Goal: Obtain resource: Obtain resource

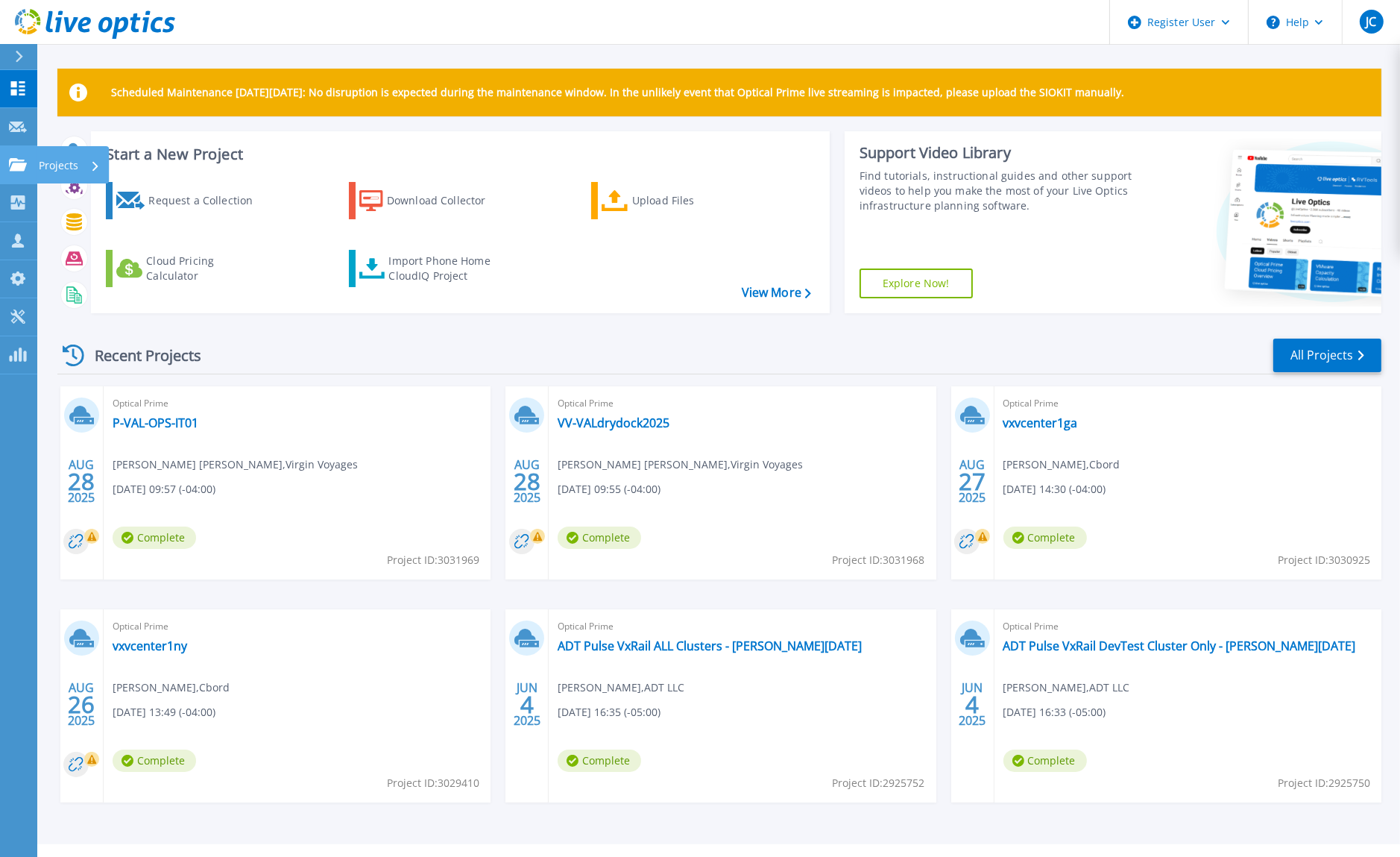
click at [26, 163] on icon at bounding box center [17, 164] width 18 height 12
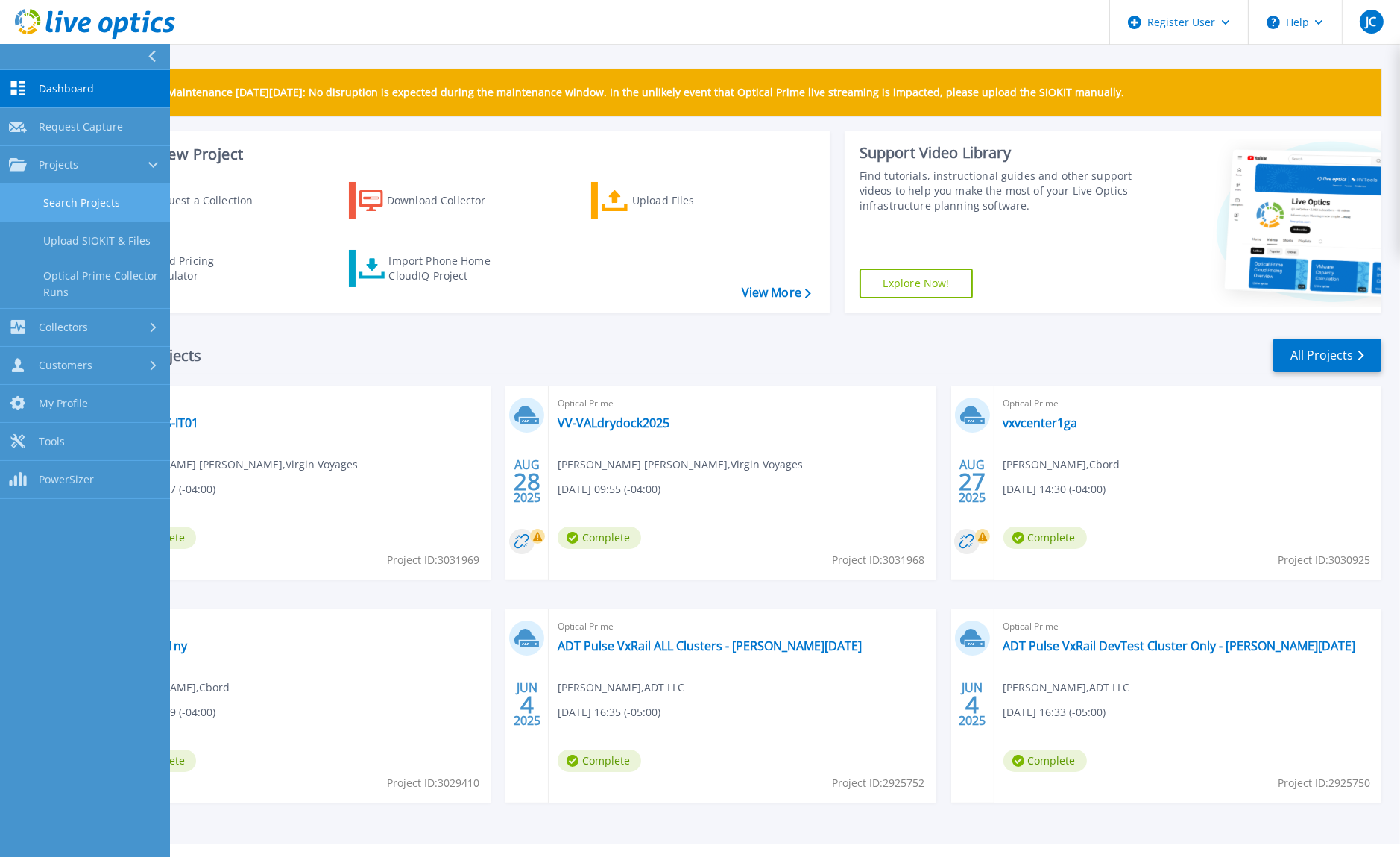
click at [76, 206] on link "Search Projects" at bounding box center [85, 203] width 170 height 38
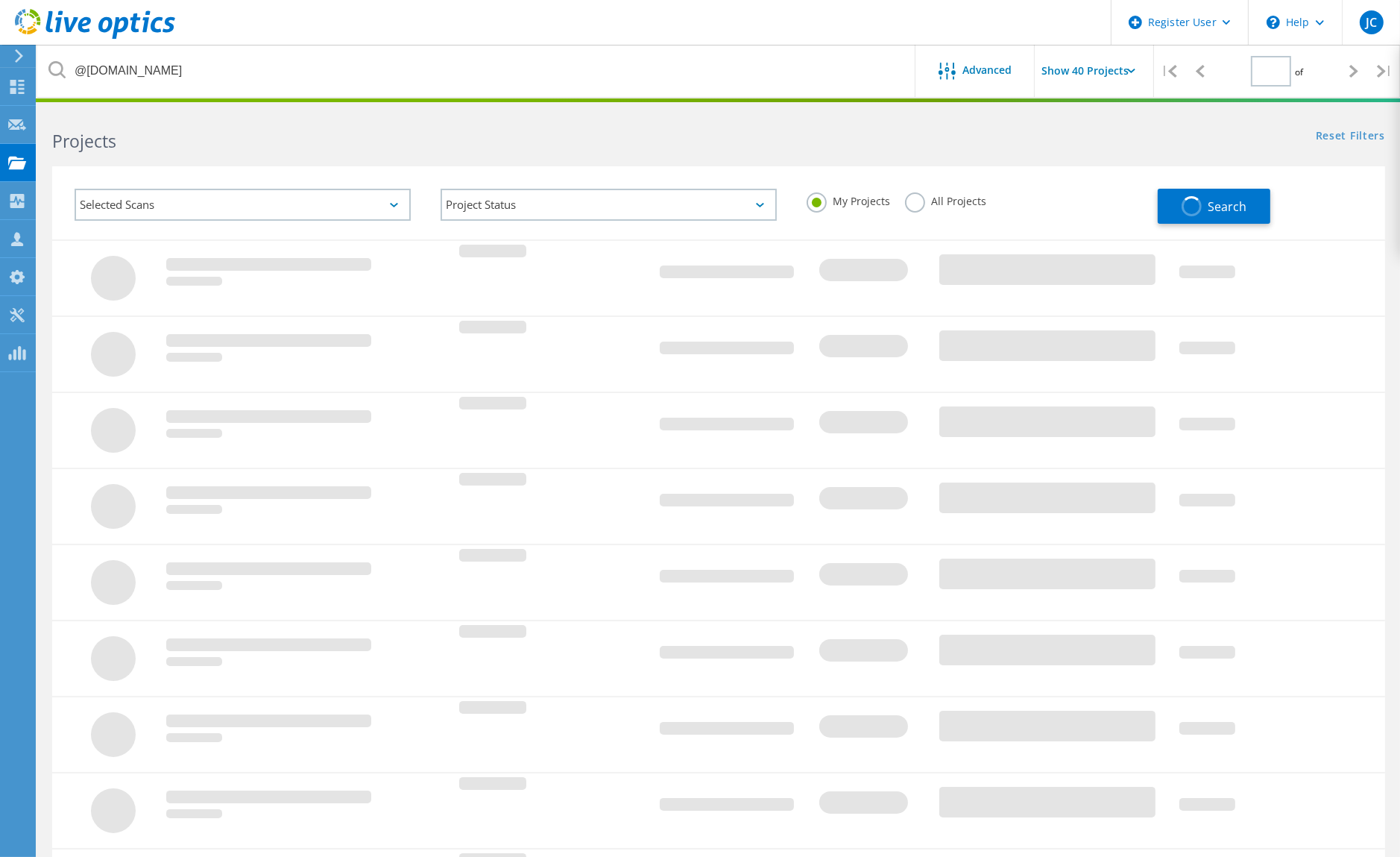
type input "1"
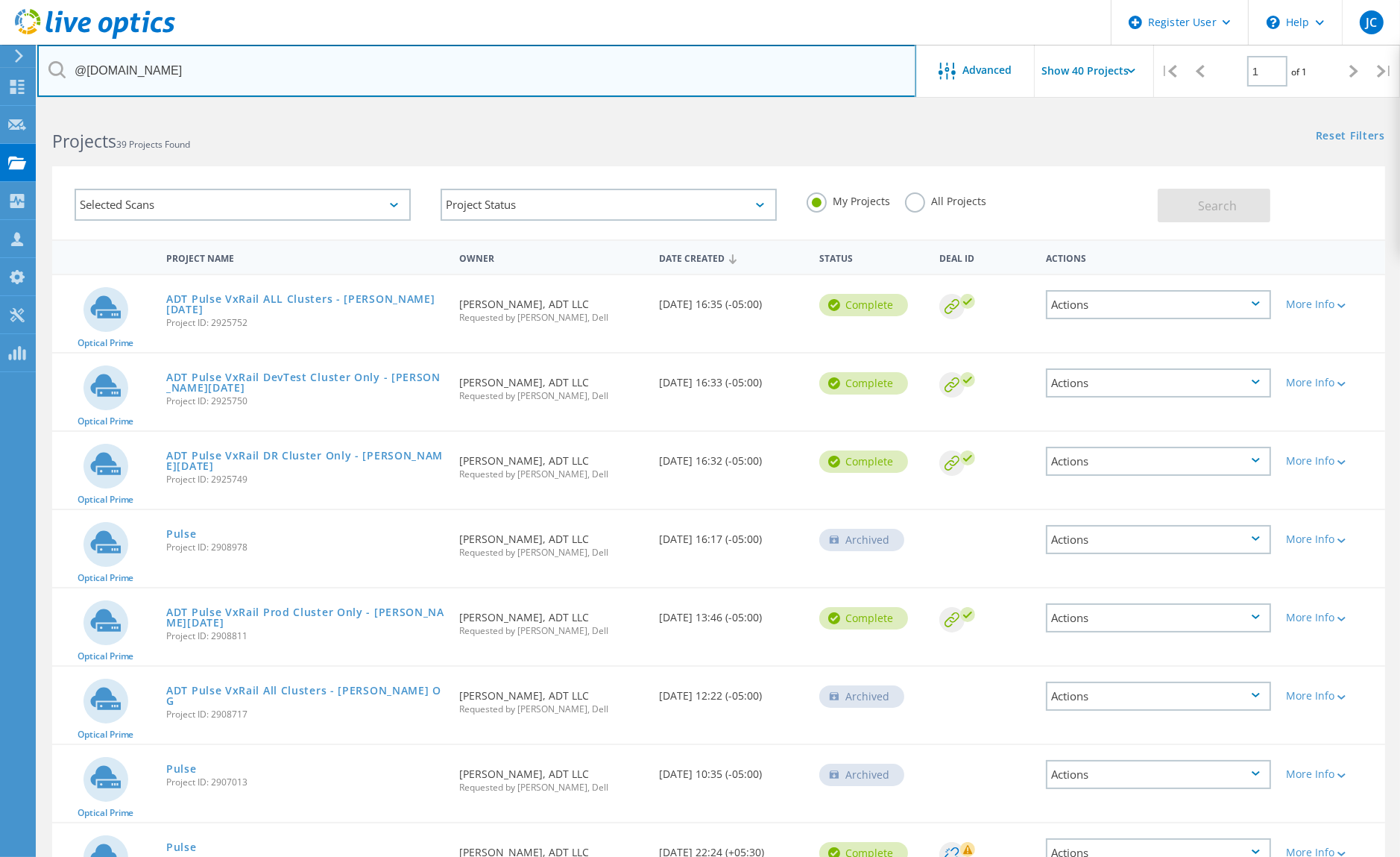
drag, startPoint x: 156, startPoint y: 80, endPoint x: 103, endPoint y: 71, distance: 53.8
click at [103, 71] on input "@adt.com" at bounding box center [476, 70] width 878 height 52
type input "@virginvoyages.com"
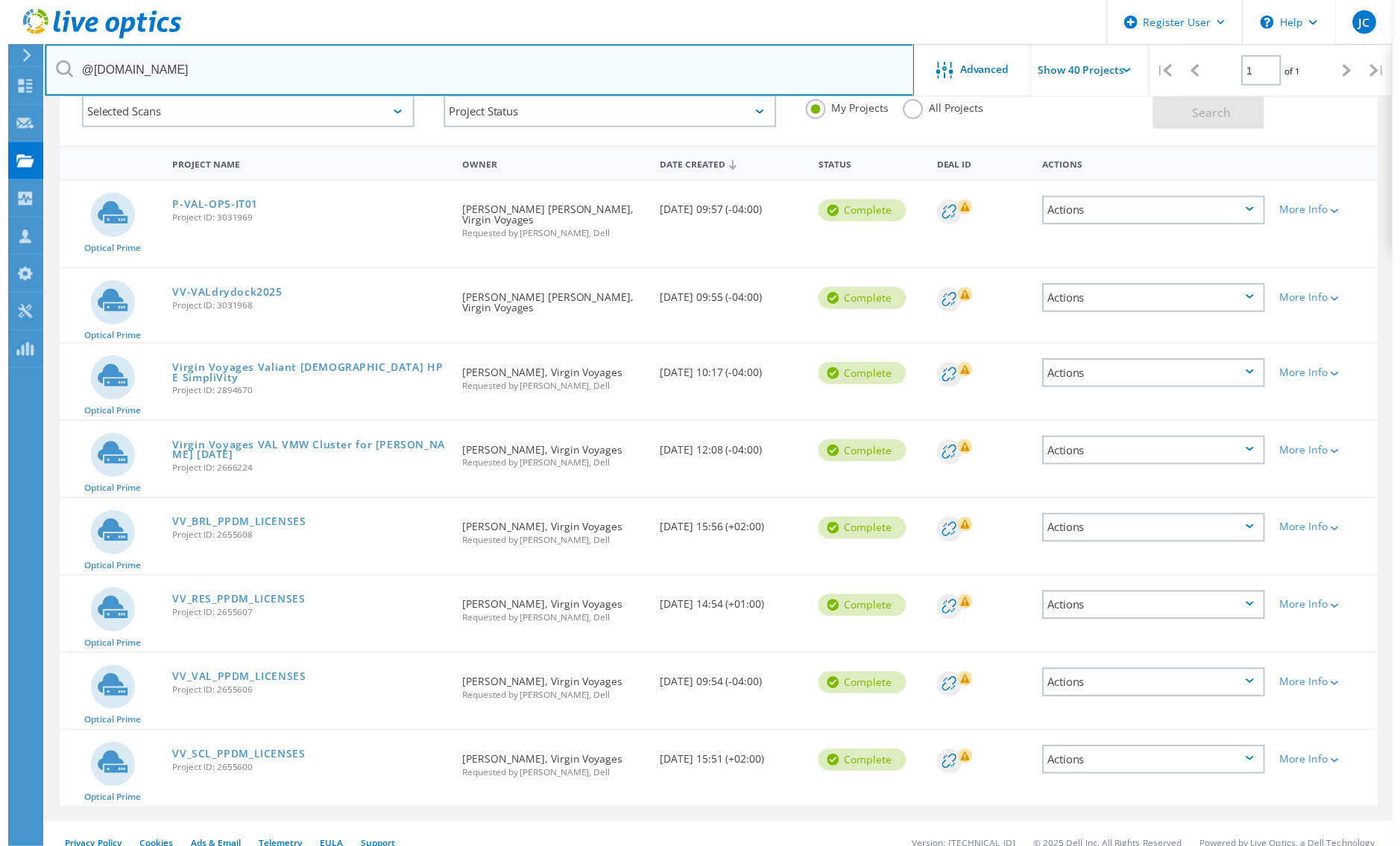
scroll to position [98, 0]
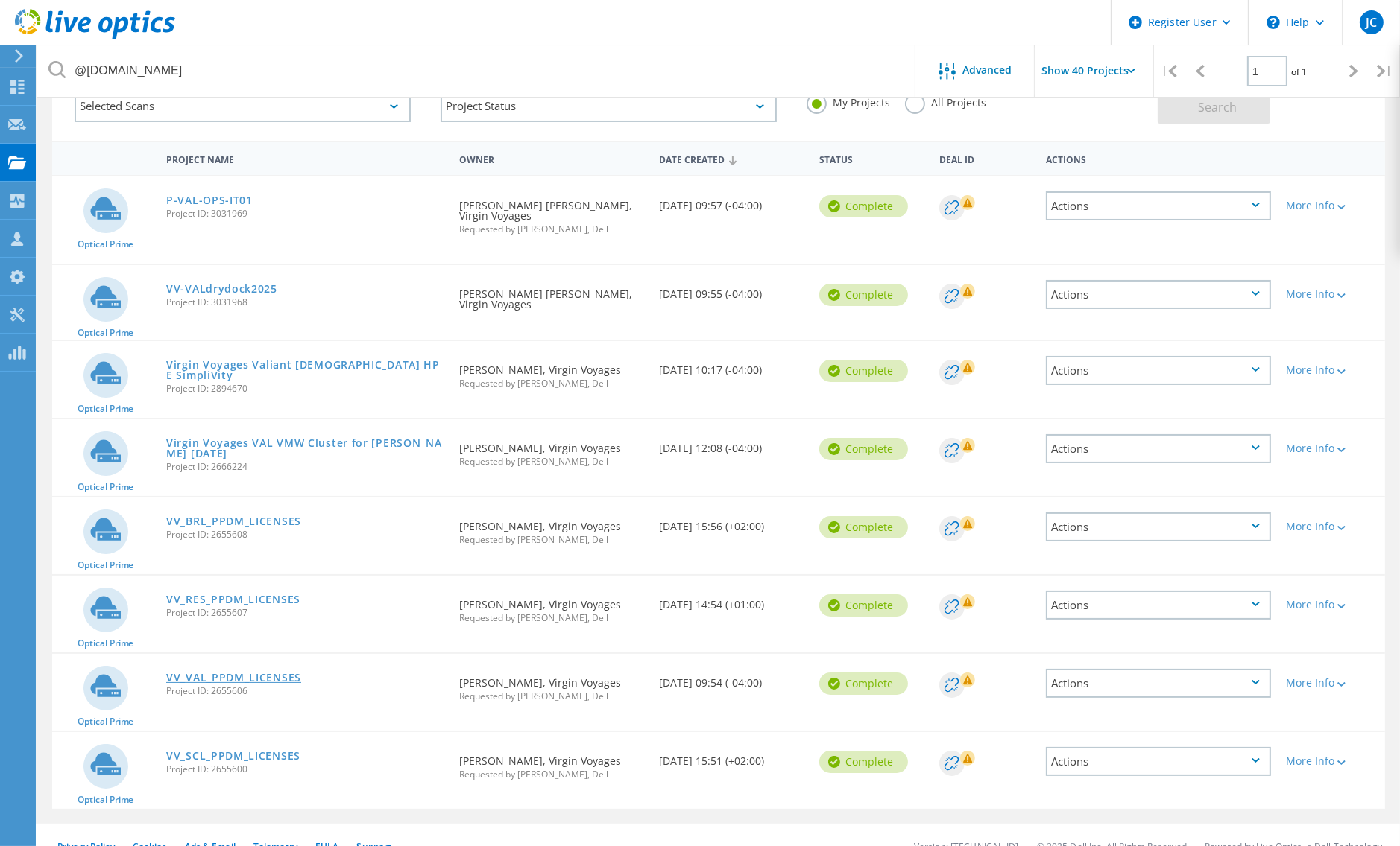
drag, startPoint x: 233, startPoint y: 674, endPoint x: 236, endPoint y: 666, distance: 8.5
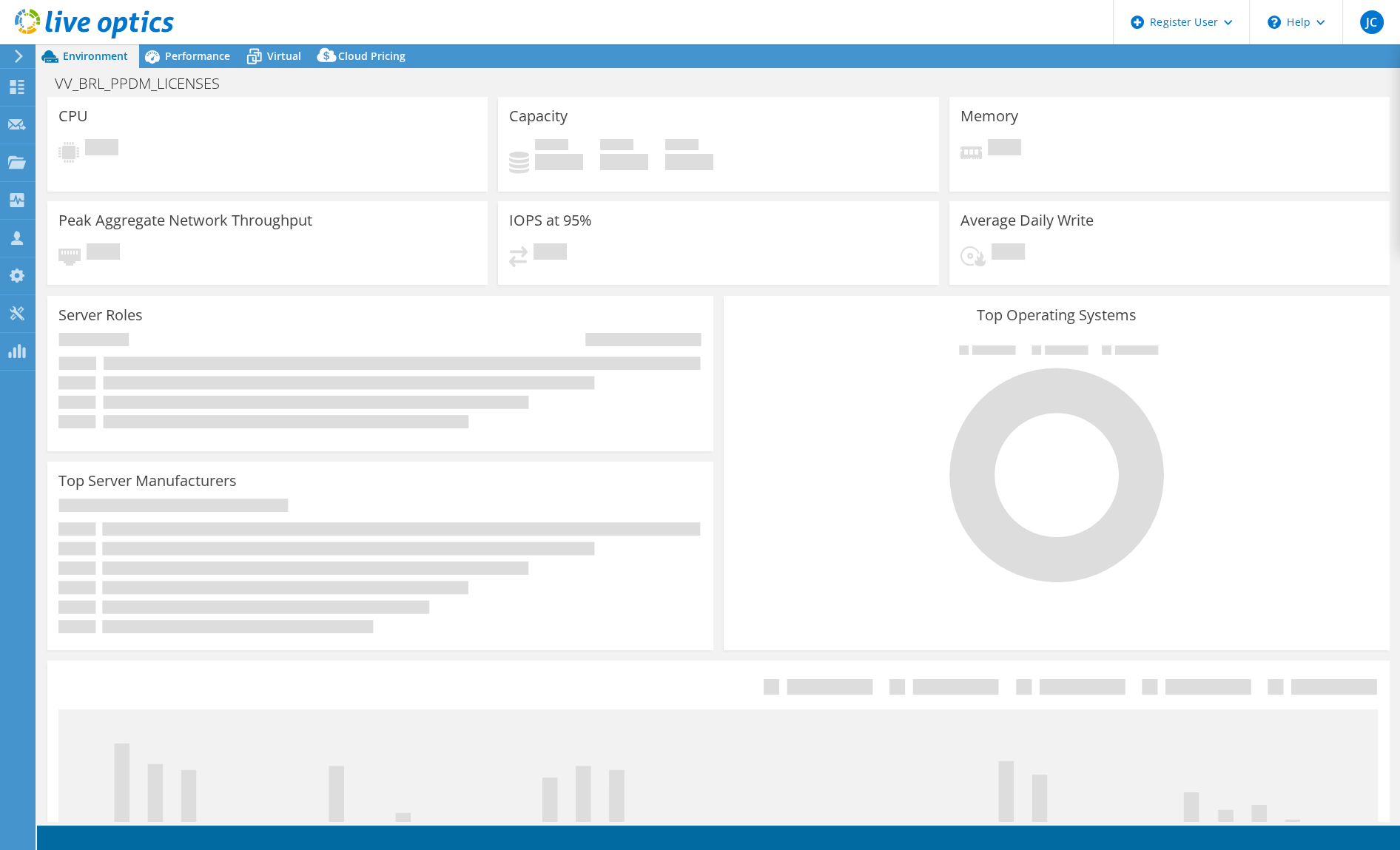
select select "USD"
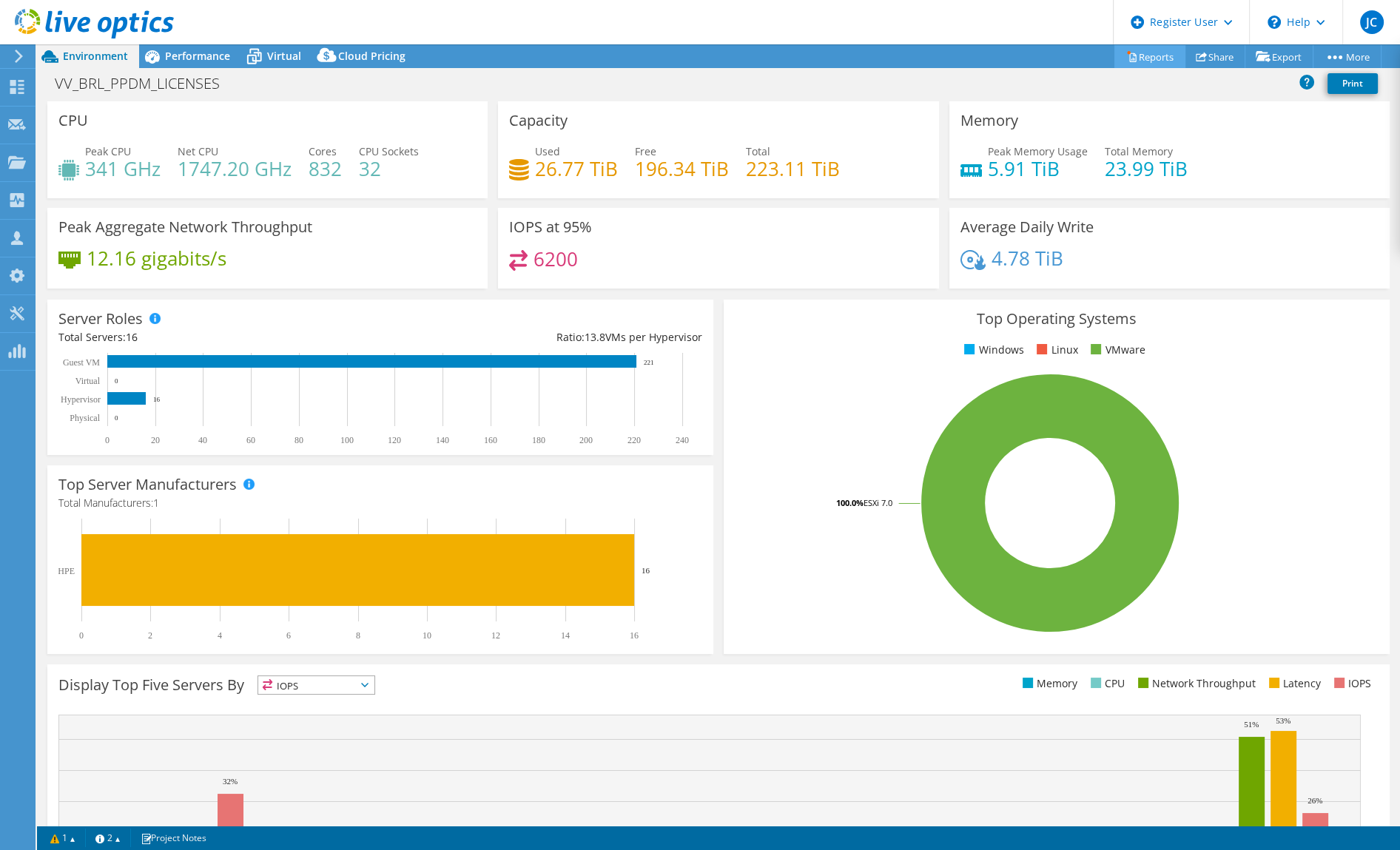
click at [1135, 54] on link "Reports" at bounding box center [1150, 56] width 71 height 23
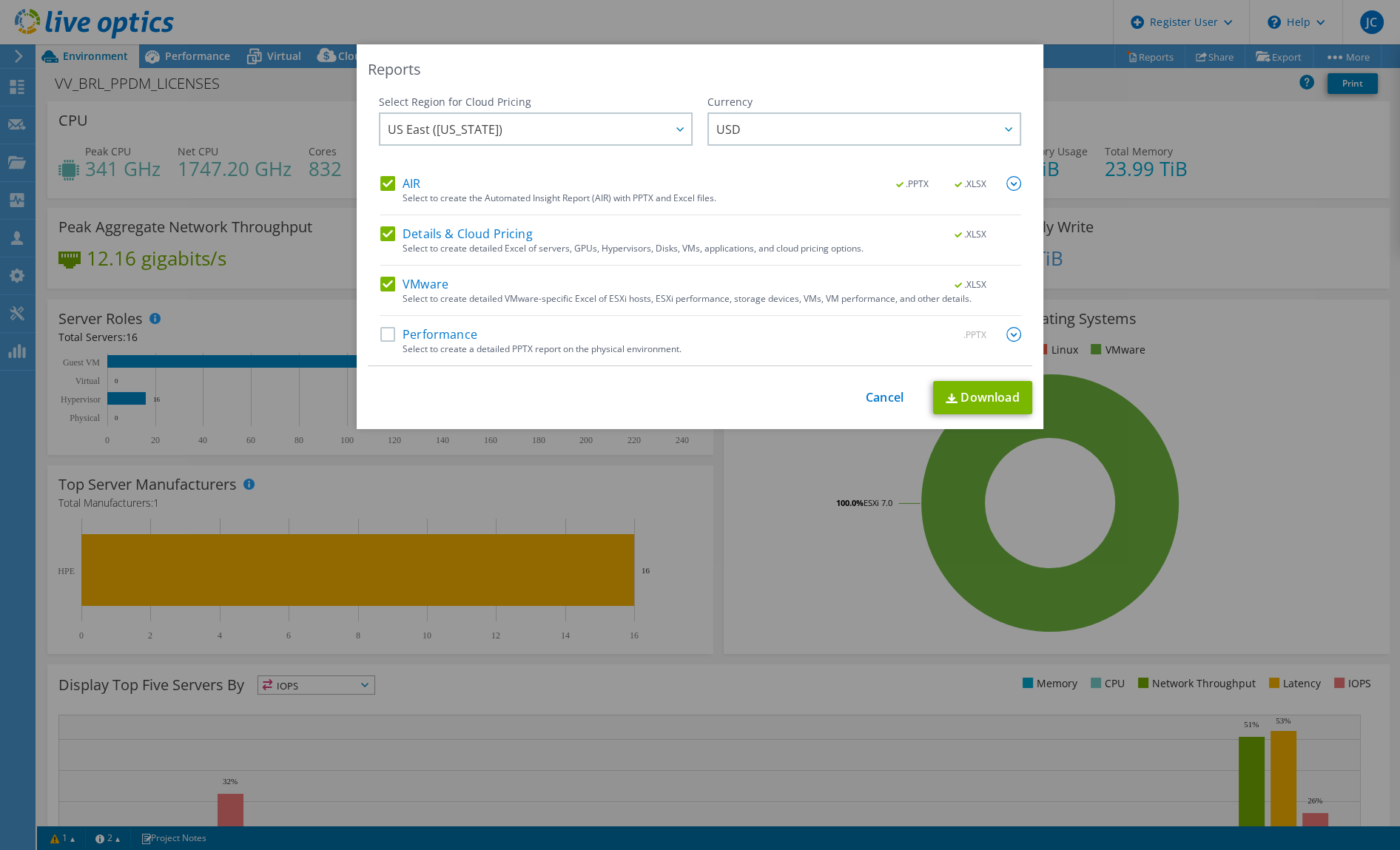
click at [384, 235] on label "Details & Cloud Pricing" at bounding box center [457, 234] width 152 height 15
click at [0, 0] on input "Details & Cloud Pricing" at bounding box center [0, 0] width 0 height 0
click at [969, 398] on link "Download" at bounding box center [982, 396] width 99 height 33
click at [879, 399] on link "Cancel" at bounding box center [884, 397] width 38 height 14
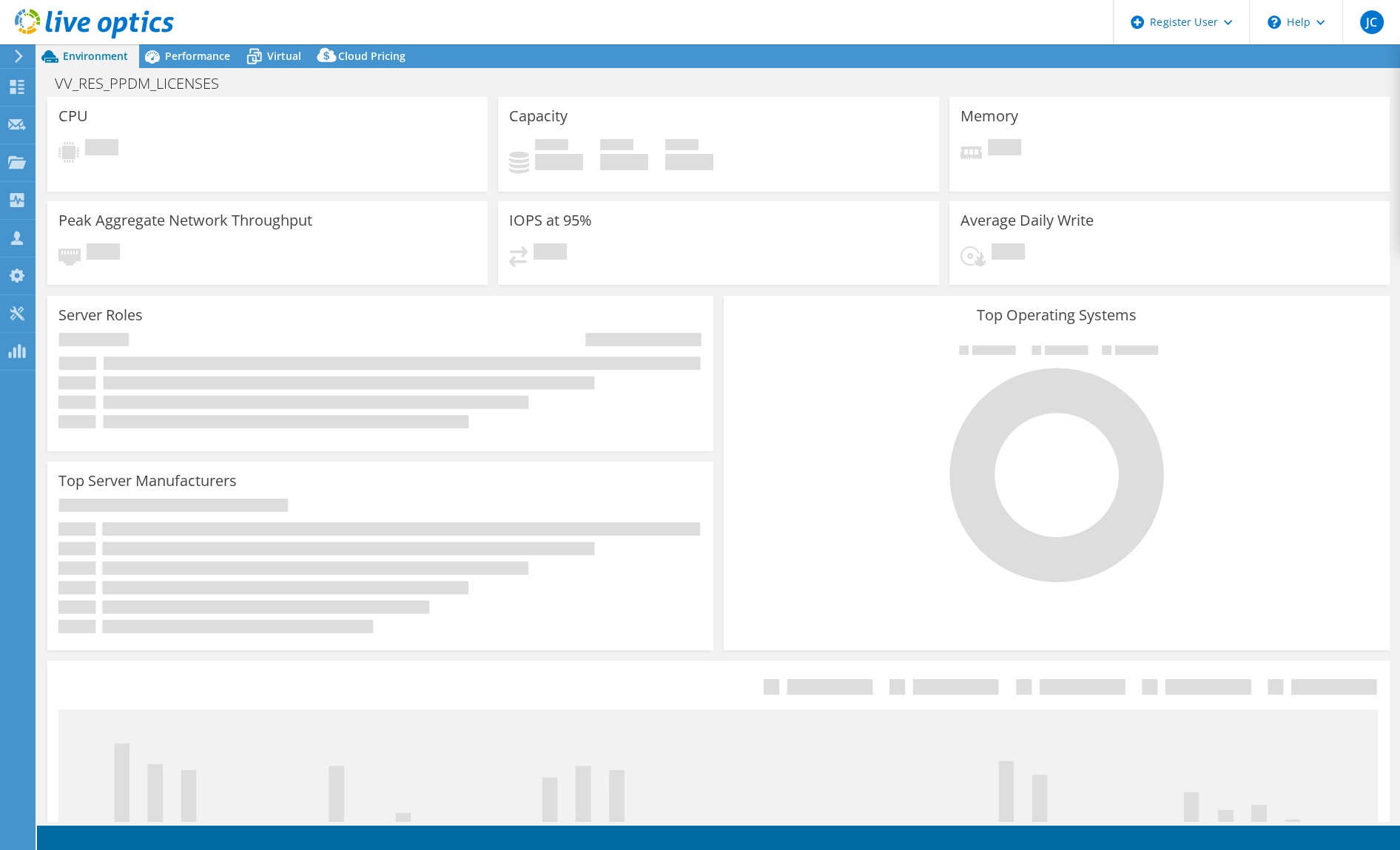
select select "USD"
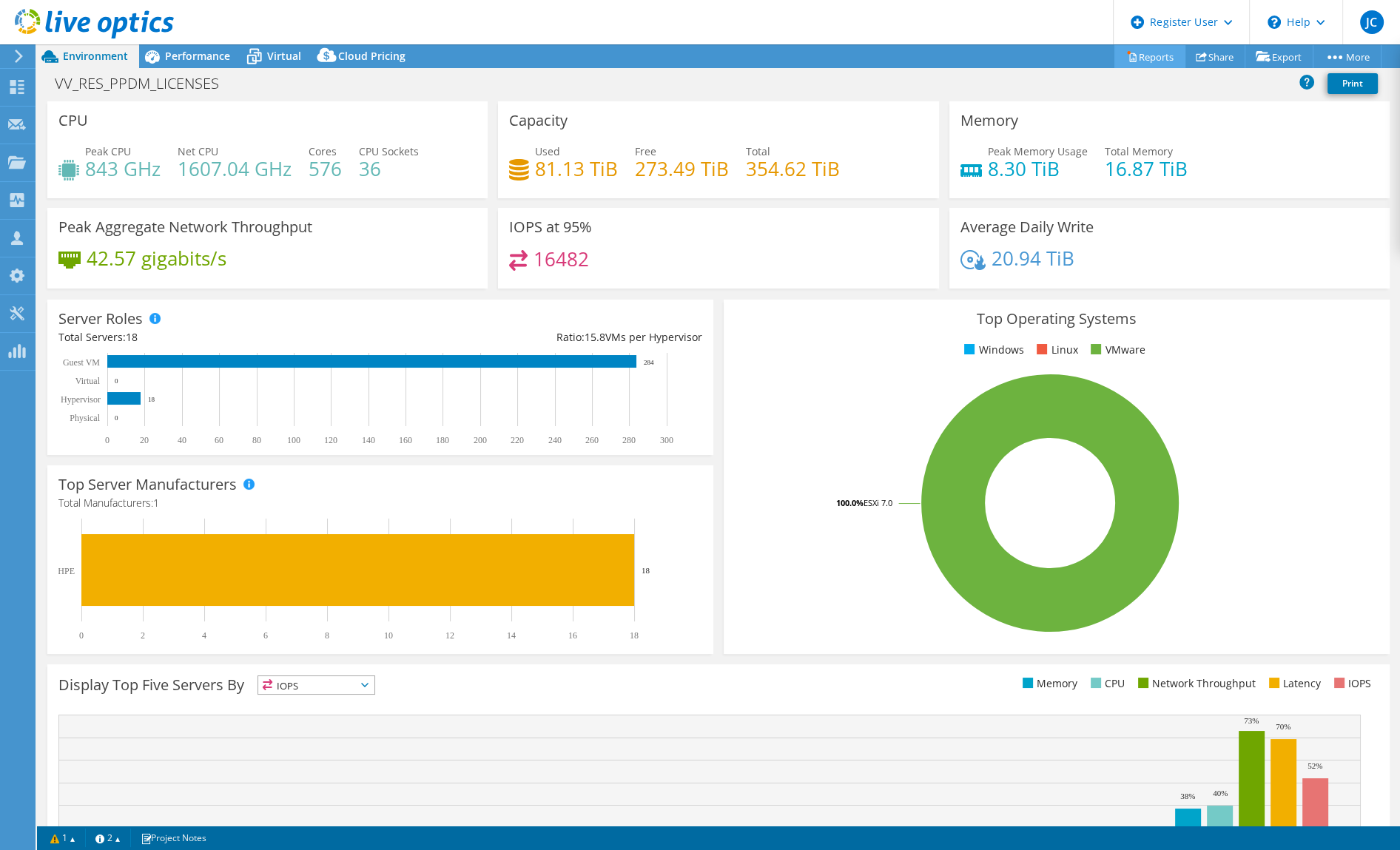
click at [1152, 59] on link "Reports" at bounding box center [1150, 56] width 71 height 23
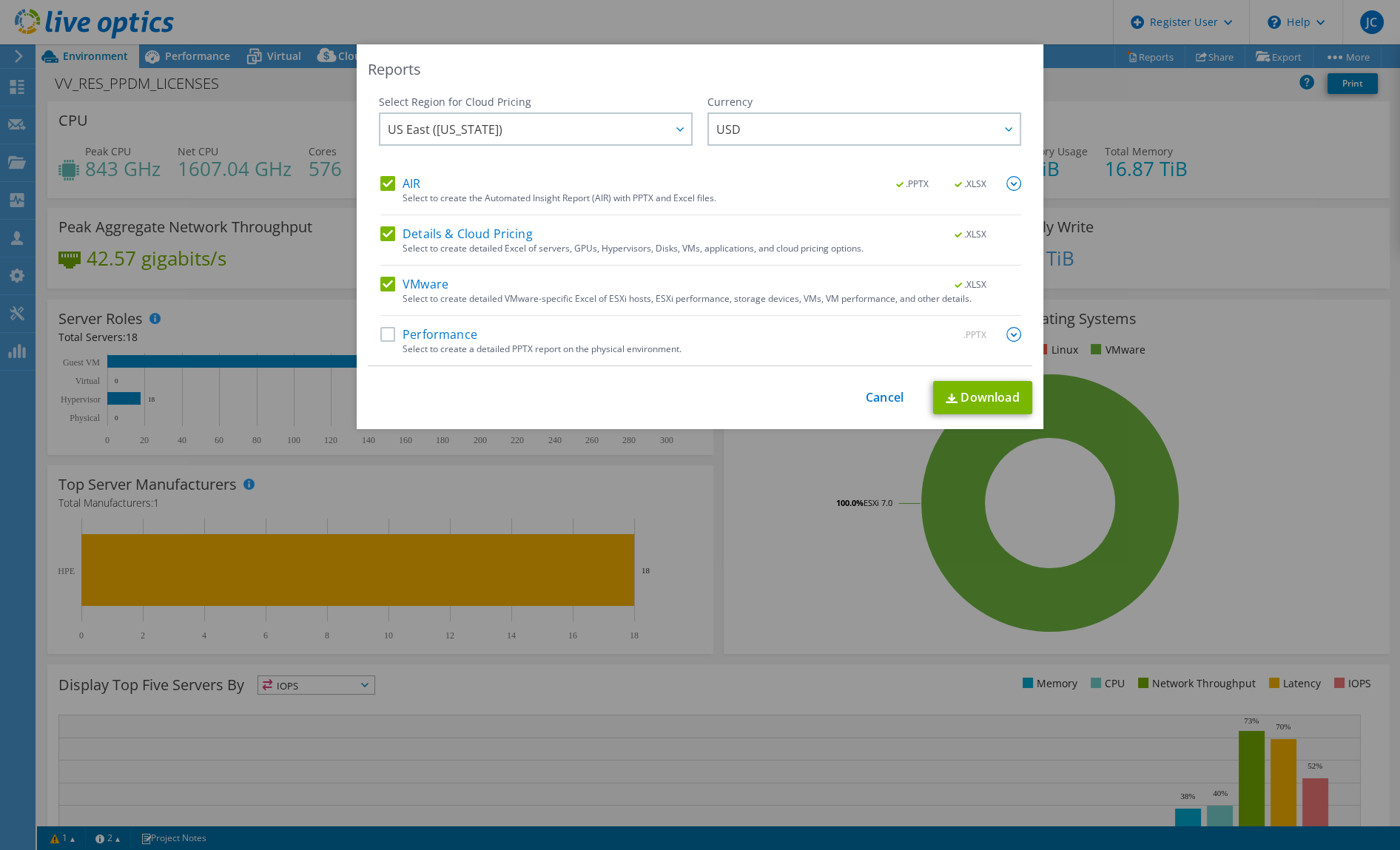
click at [461, 230] on label "Details & Cloud Pricing" at bounding box center [457, 234] width 152 height 15
click at [0, 0] on input "Details & Cloud Pricing" at bounding box center [0, 0] width 0 height 0
click at [979, 405] on link "Download" at bounding box center [982, 396] width 99 height 33
click at [887, 398] on link "Cancel" at bounding box center [884, 397] width 38 height 14
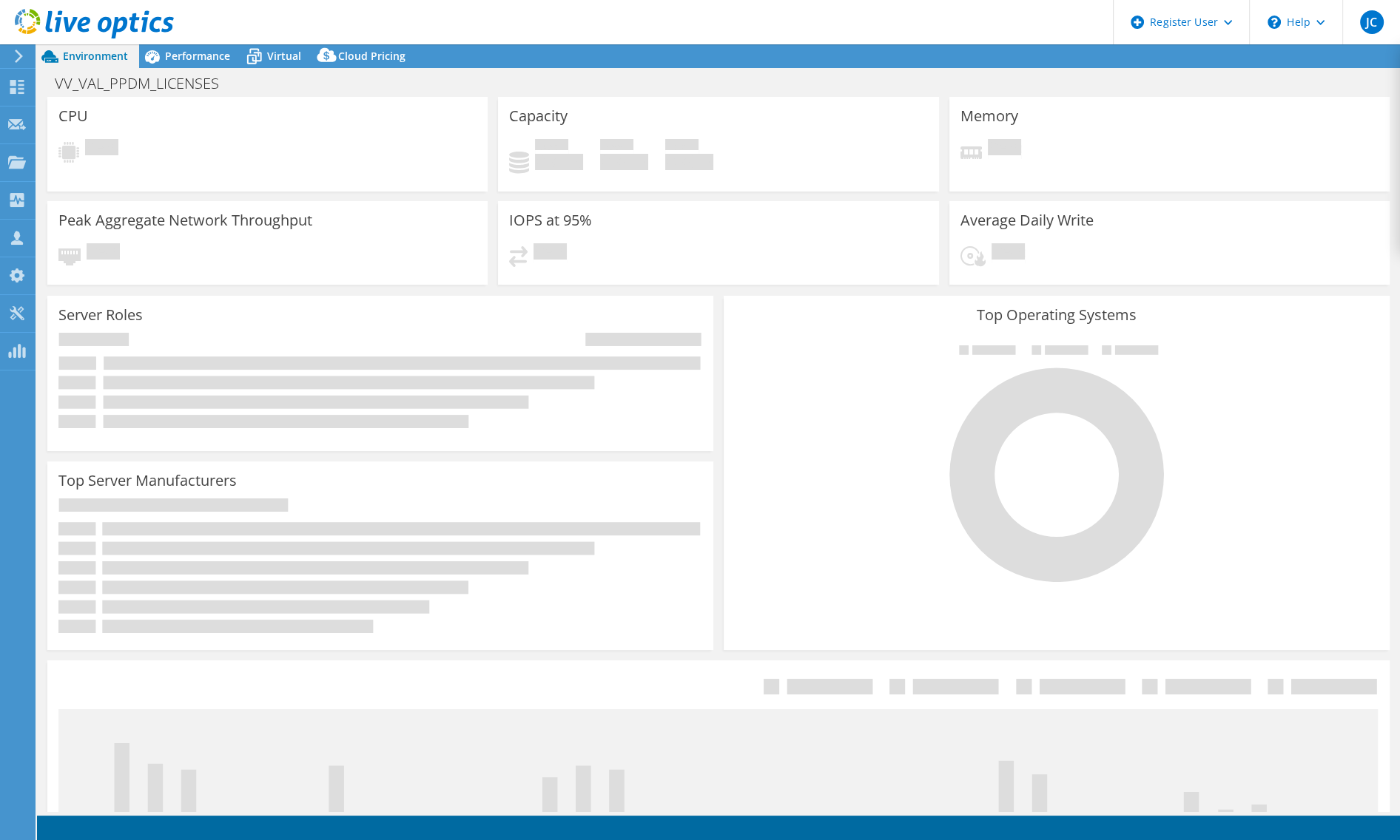
select select "USD"
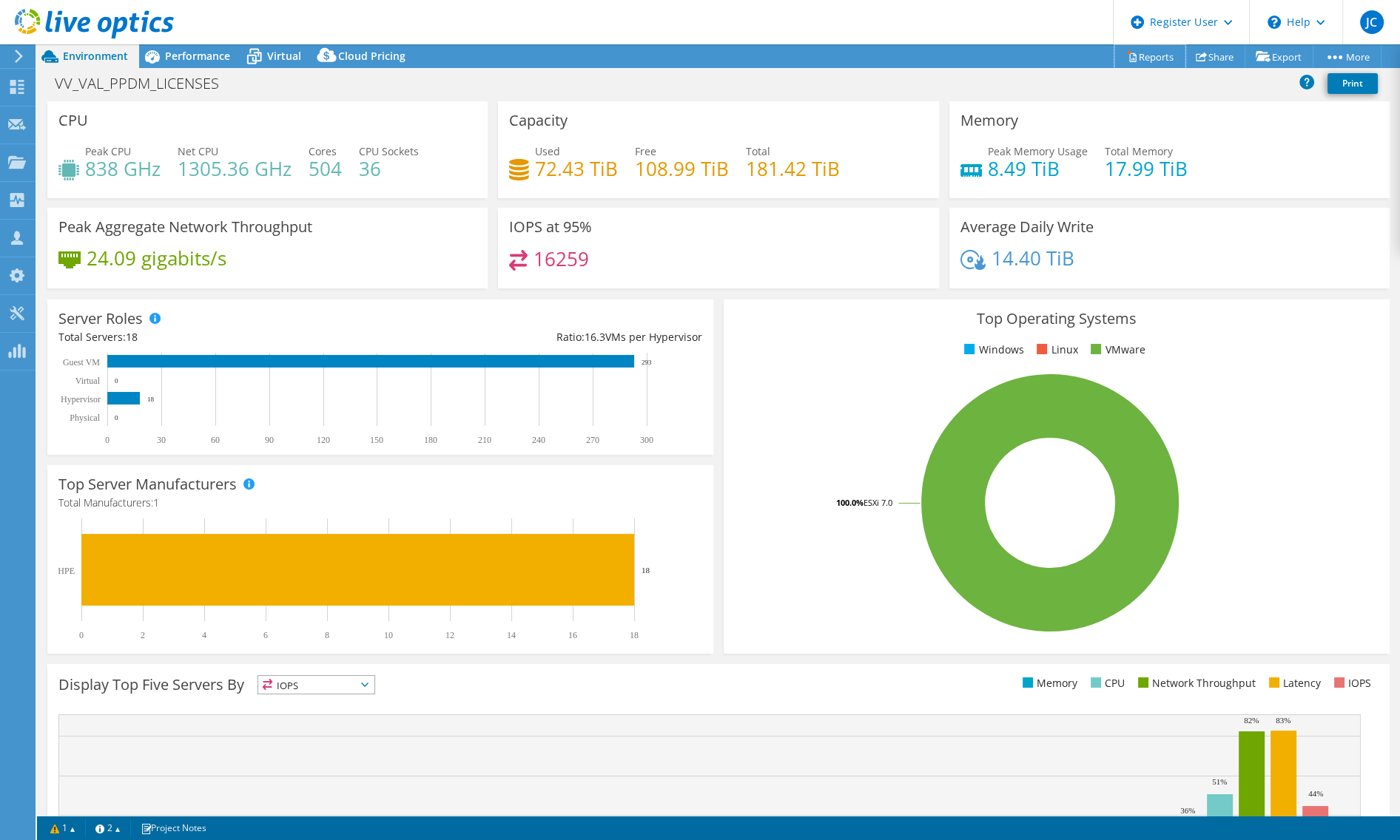
click at [1133, 60] on link "Reports" at bounding box center [1150, 56] width 71 height 23
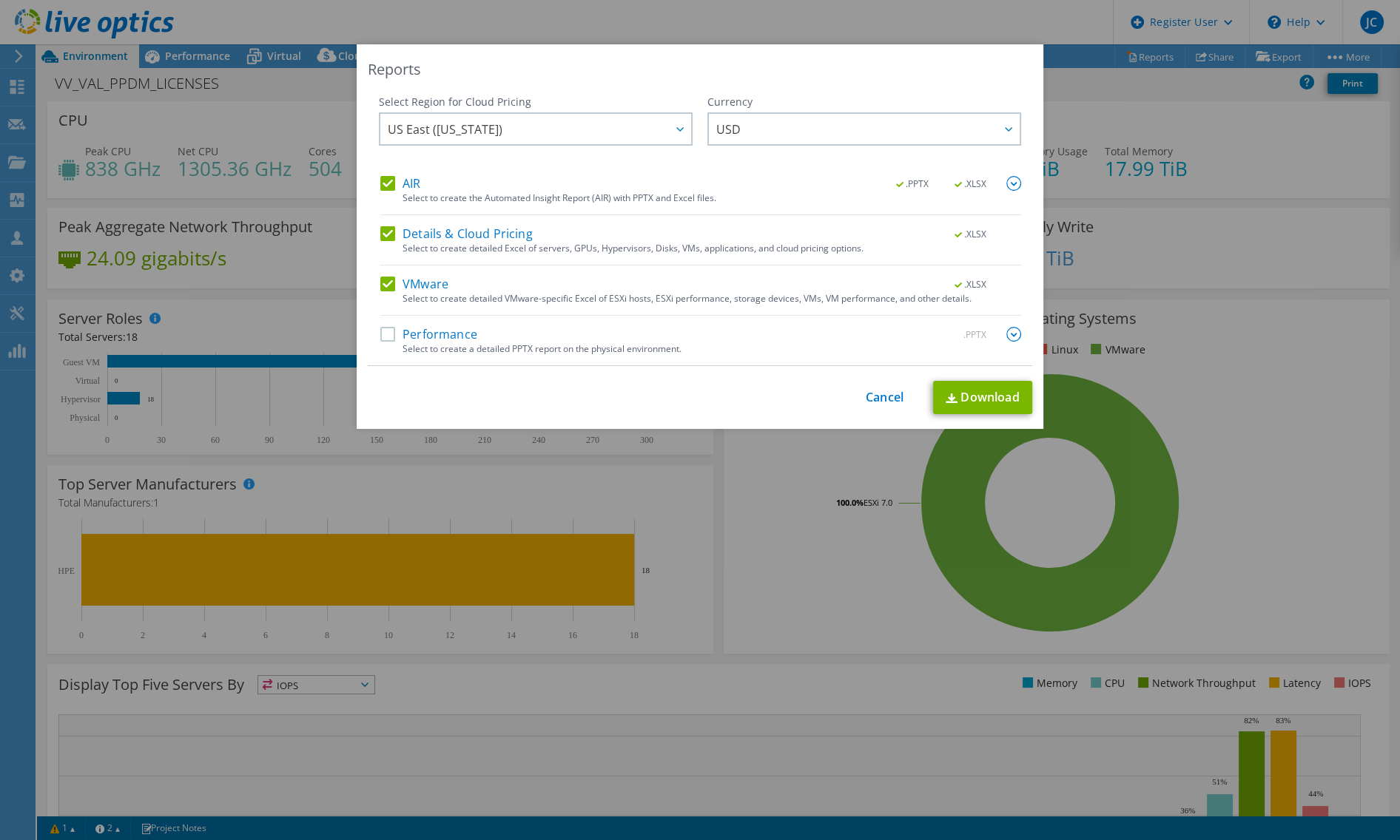
click at [464, 233] on label "Details & Cloud Pricing" at bounding box center [457, 234] width 152 height 15
click at [0, 0] on input "Details & Cloud Pricing" at bounding box center [0, 0] width 0 height 0
click at [951, 400] on img at bounding box center [951, 398] width 12 height 9
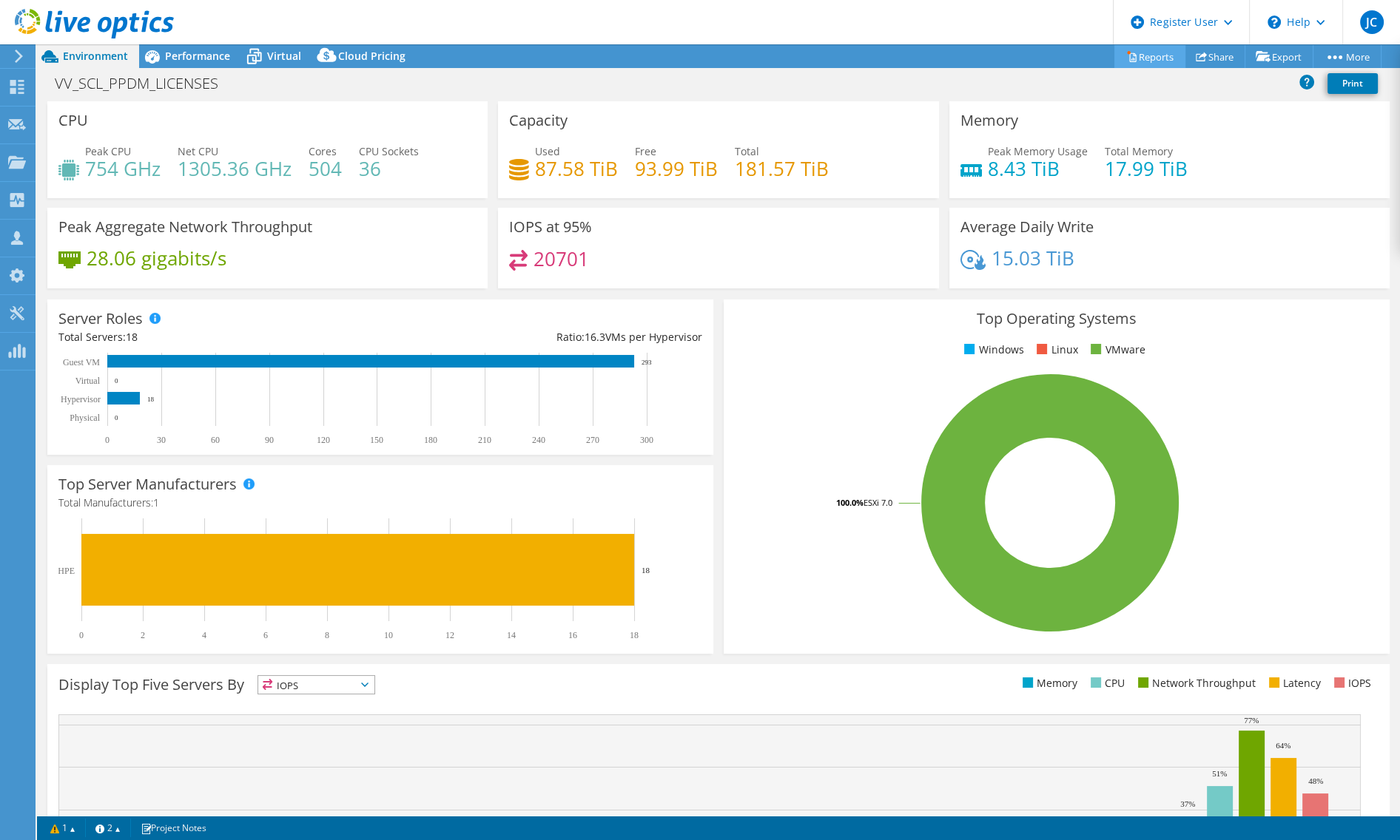
click at [1157, 60] on link "Reports" at bounding box center [1150, 56] width 71 height 23
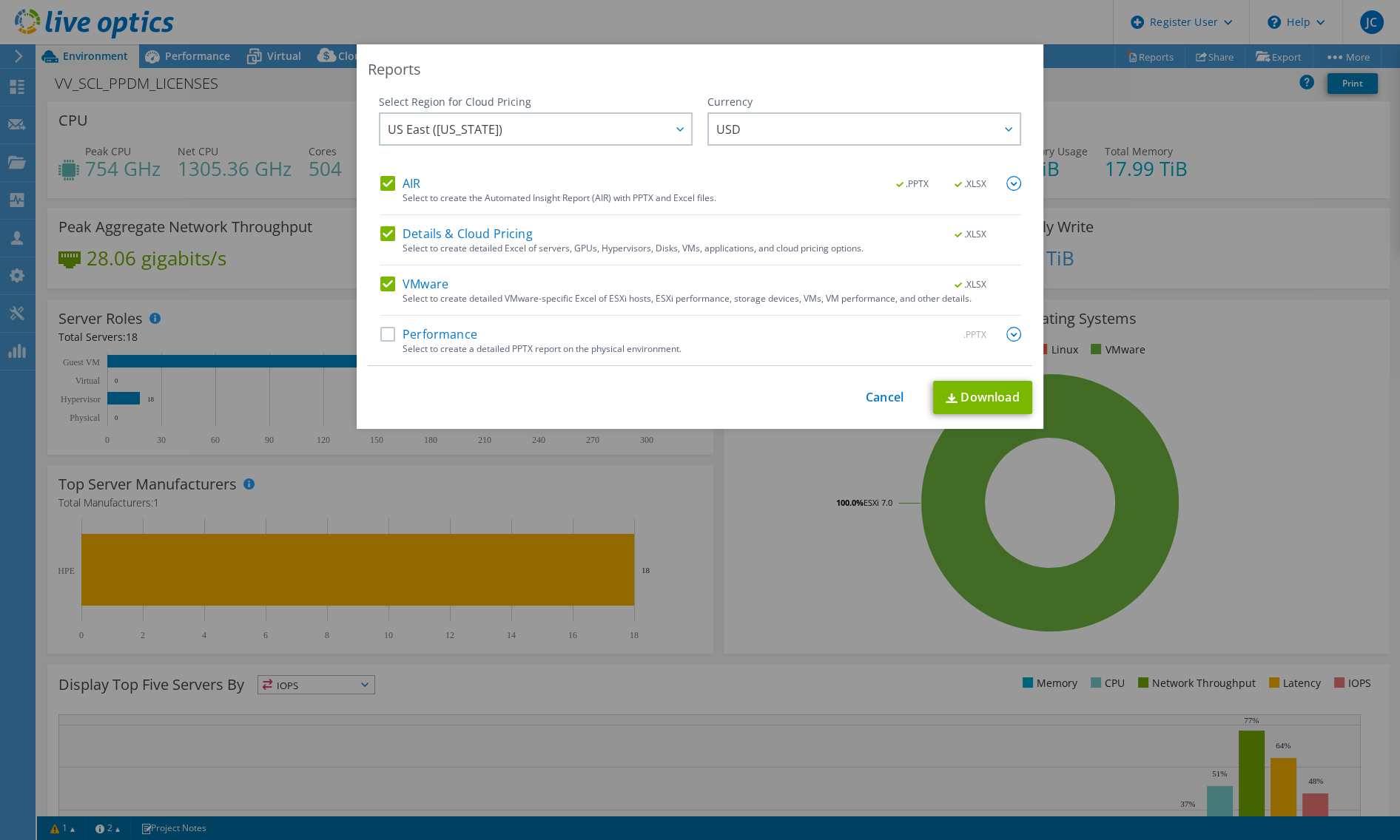
click at [415, 234] on label "Details & Cloud Pricing" at bounding box center [457, 234] width 152 height 15
click at [0, 0] on input "Details & Cloud Pricing" at bounding box center [0, 0] width 0 height 0
click at [988, 401] on link "Download" at bounding box center [982, 397] width 99 height 33
click at [235, 126] on div "Reports Select Region for Cloud Pricing Asia Pacific (Hong Kong) Asia Pacific (…" at bounding box center [700, 420] width 1400 height 752
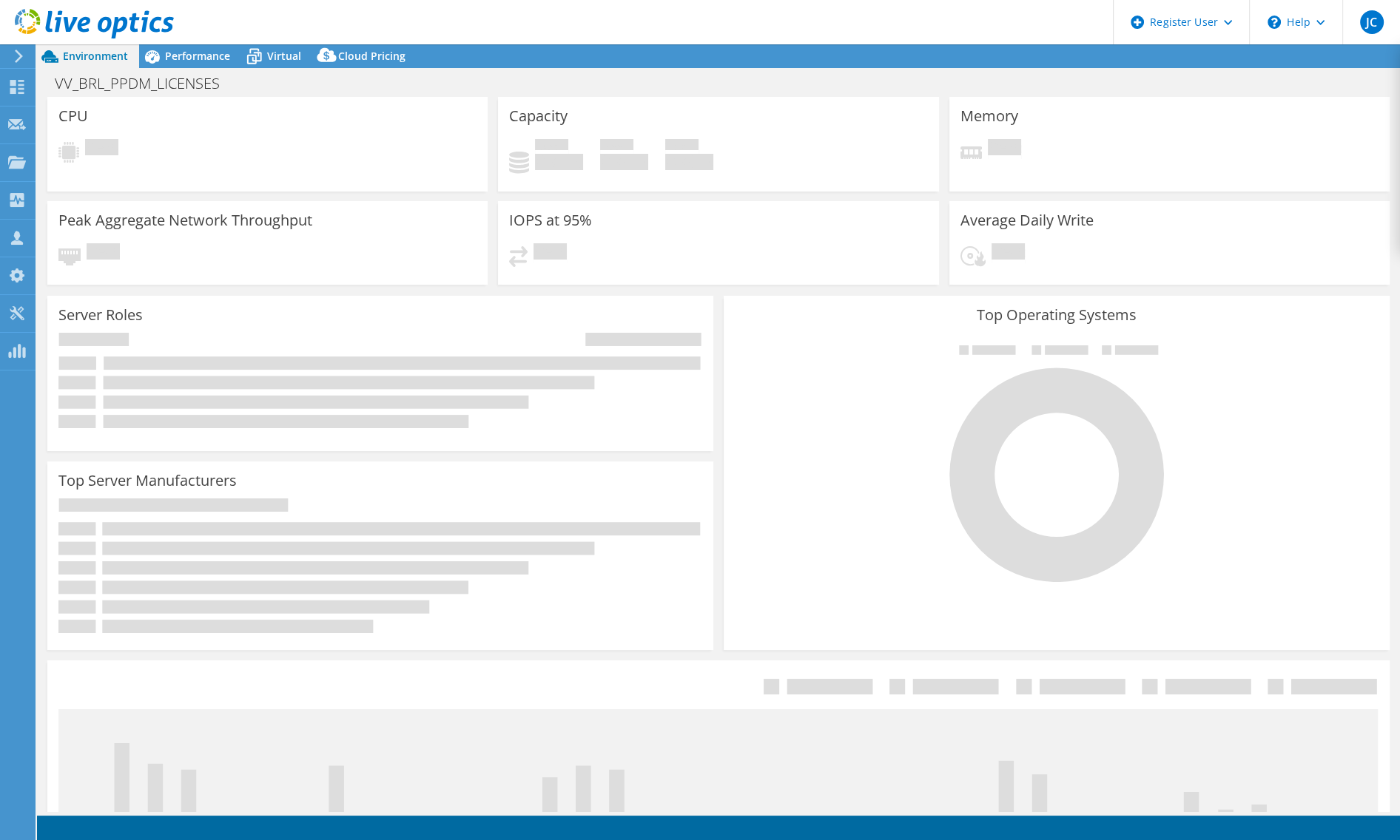
select select "USD"
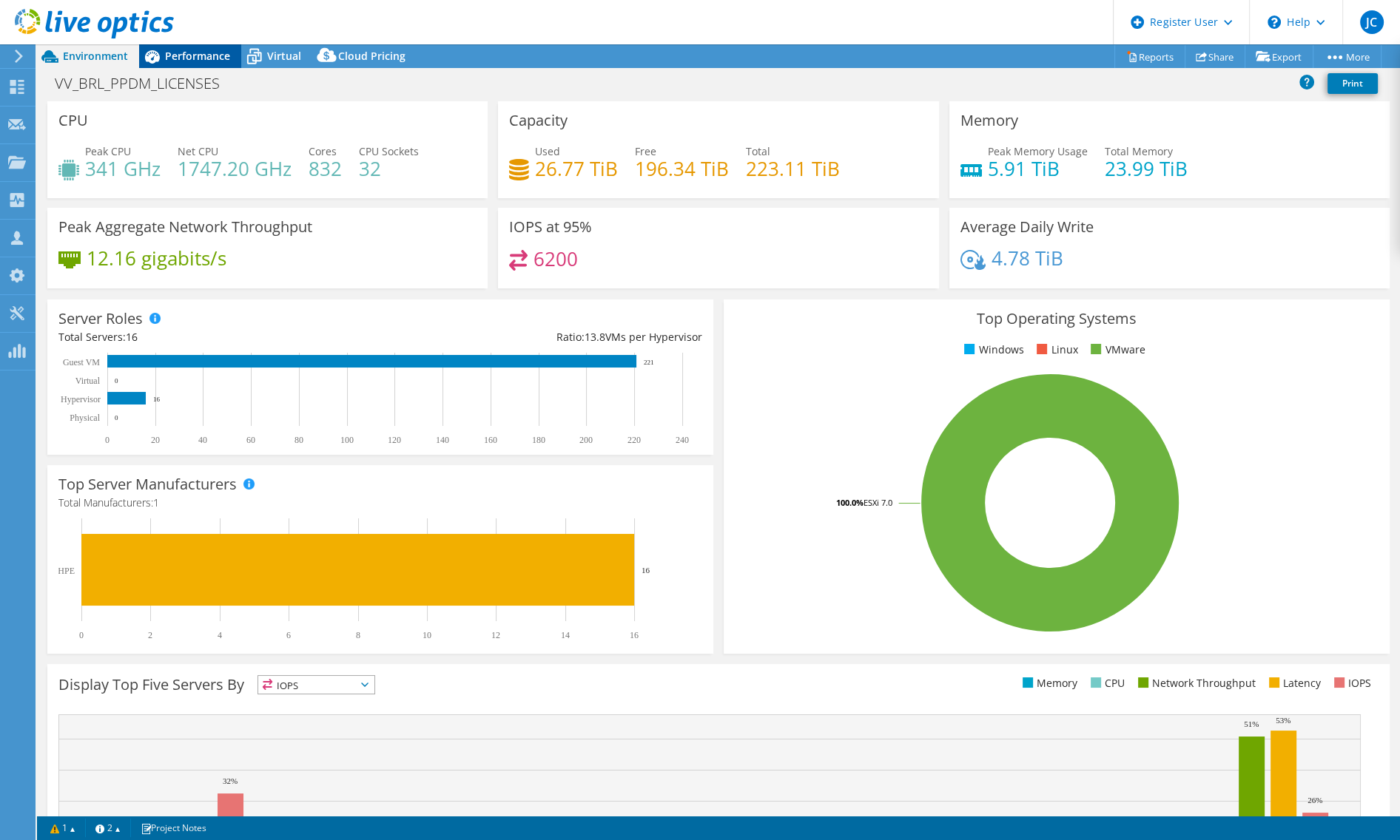
click at [185, 63] on div "Performance" at bounding box center [190, 55] width 102 height 23
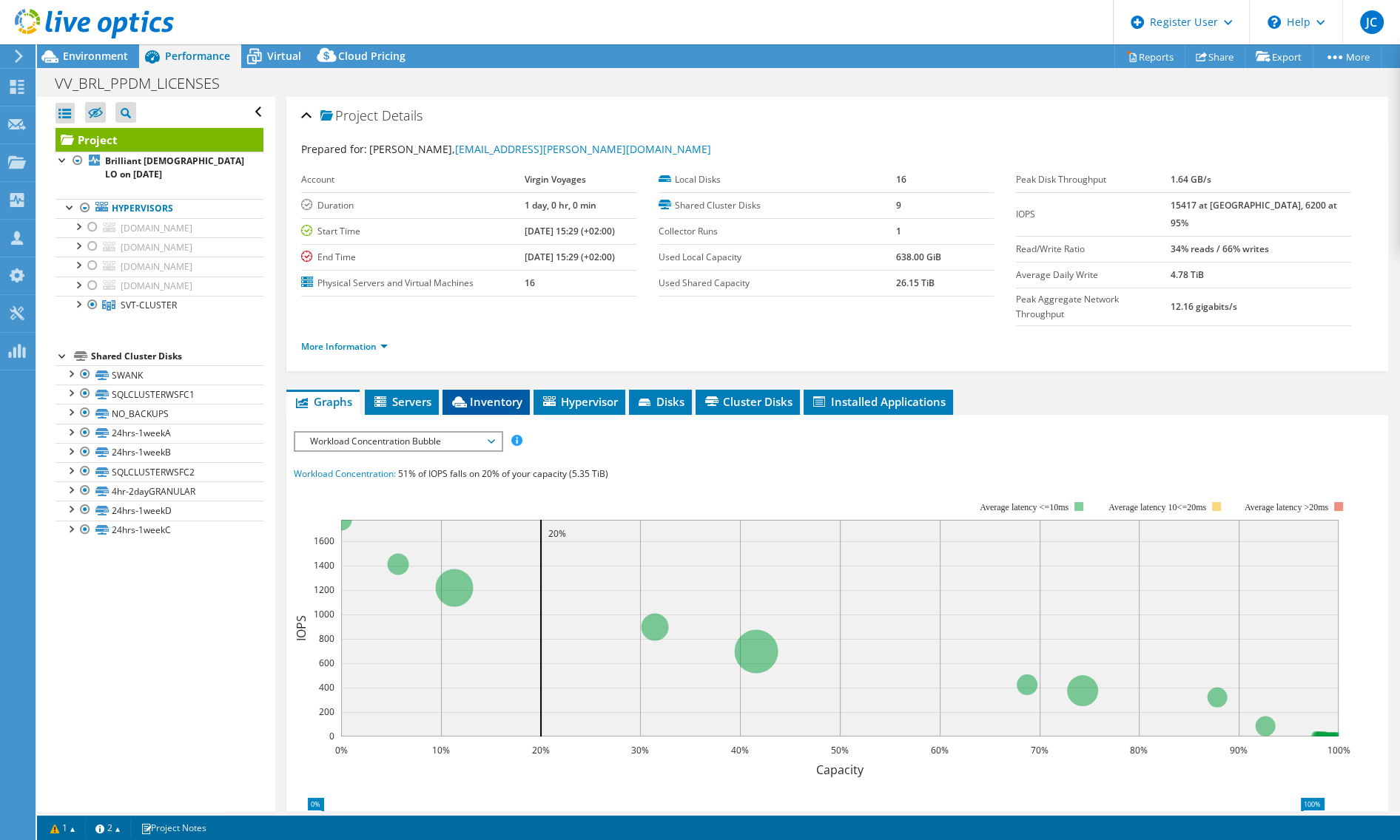
click at [494, 395] on span "Inventory" at bounding box center [486, 402] width 72 height 15
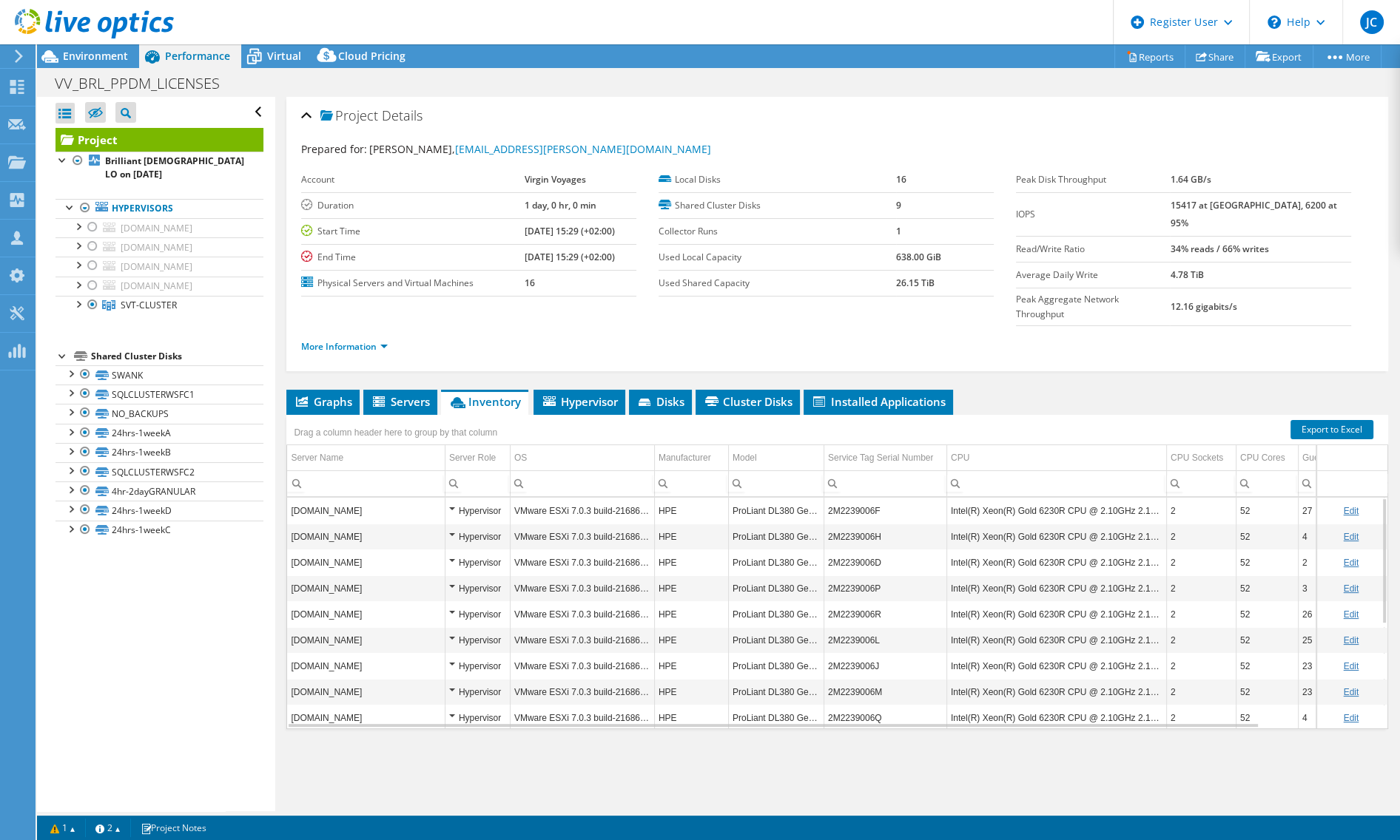
drag, startPoint x: 79, startPoint y: 49, endPoint x: 71, endPoint y: 43, distance: 10.0
click at [79, 49] on div at bounding box center [86, 24] width 174 height 50
click at [76, 54] on span "Environment" at bounding box center [95, 55] width 65 height 14
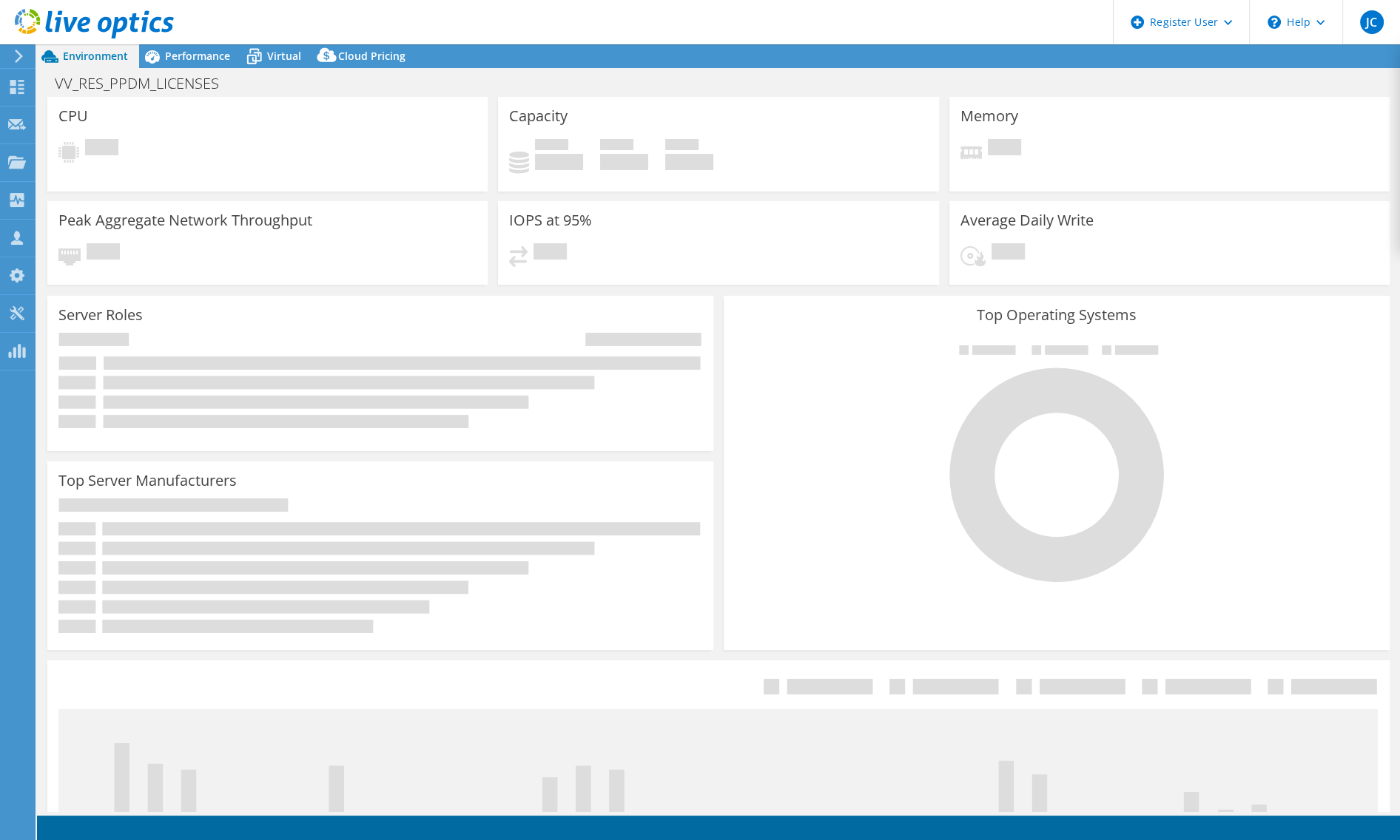
select select "USD"
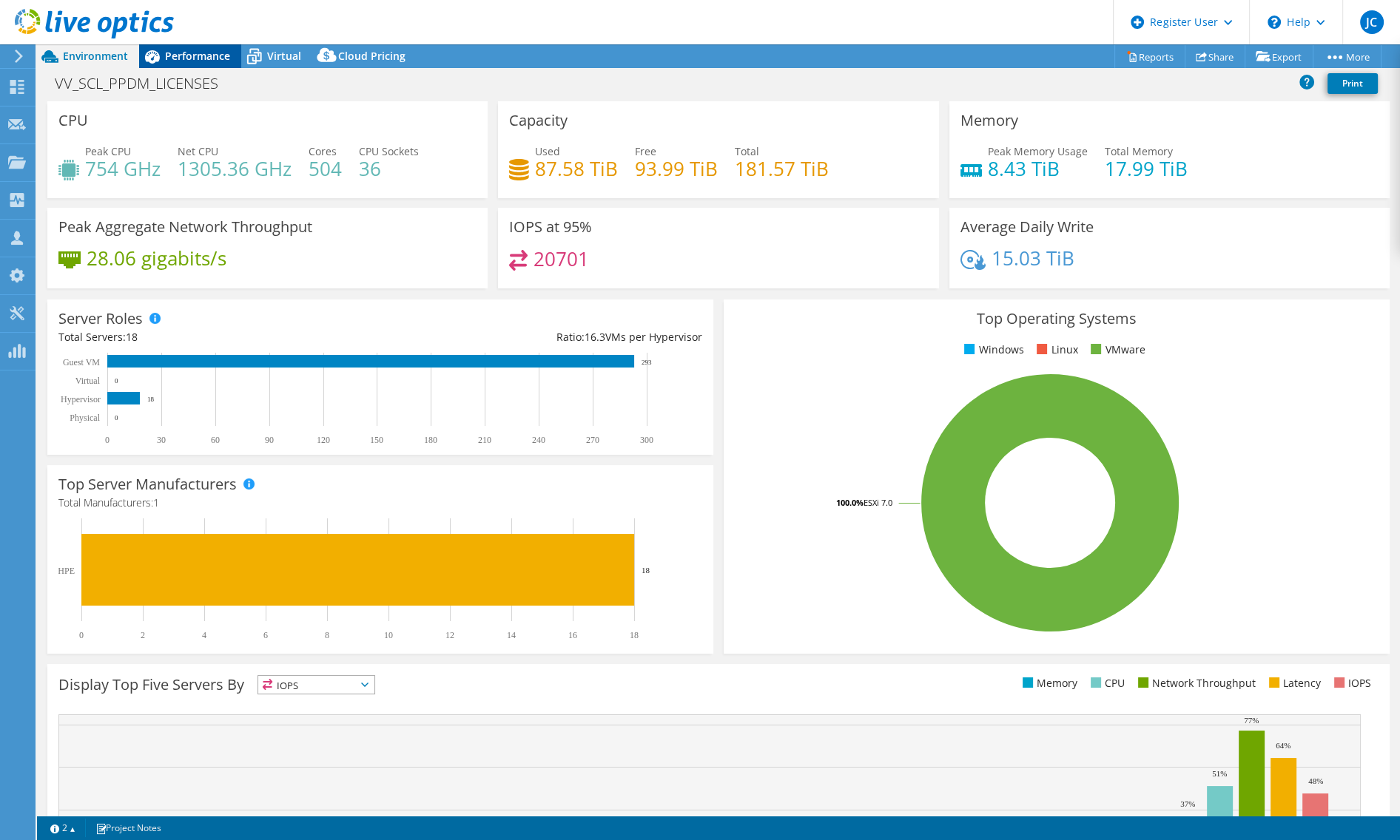
click at [201, 52] on span "Performance" at bounding box center [197, 55] width 65 height 14
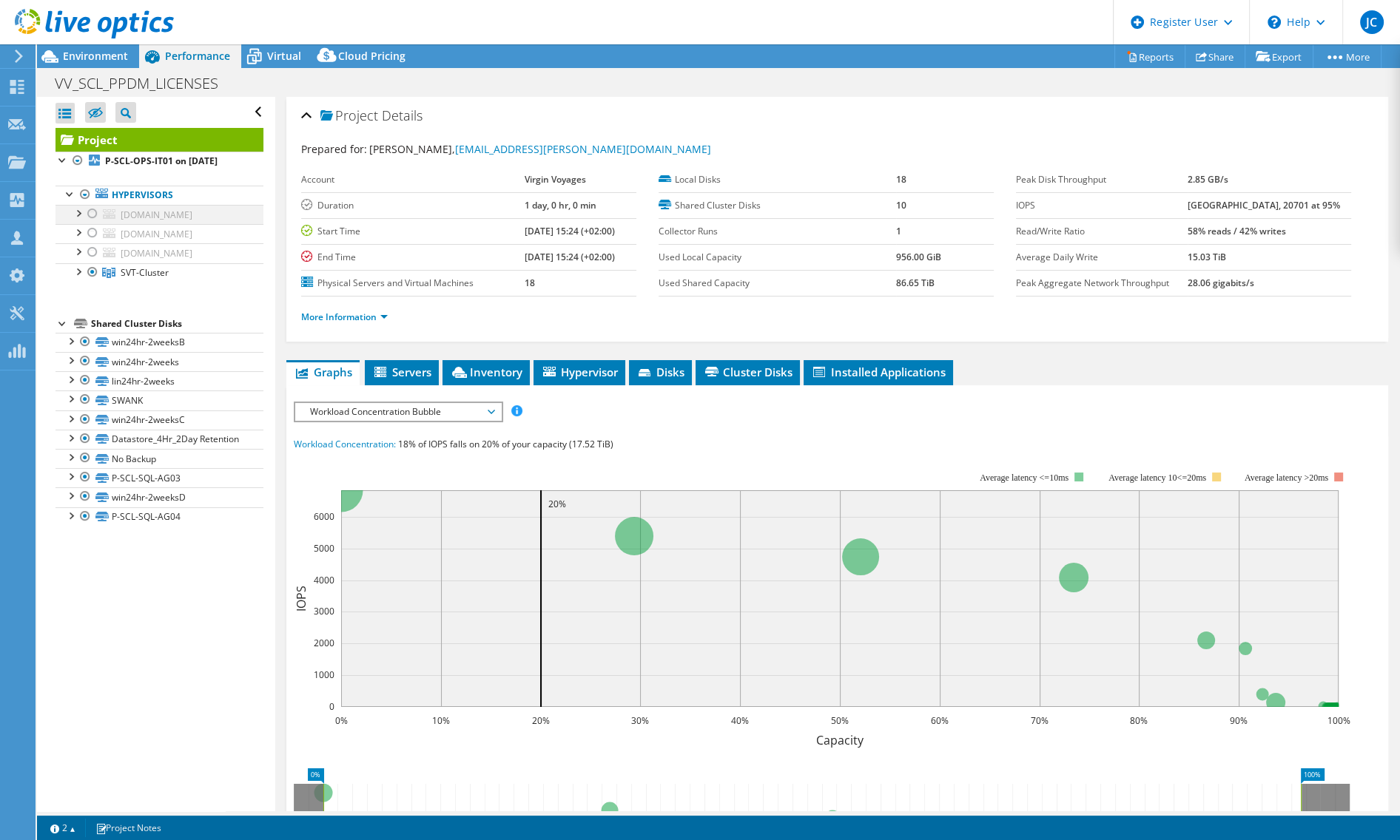
click at [90, 214] on div at bounding box center [93, 213] width 15 height 18
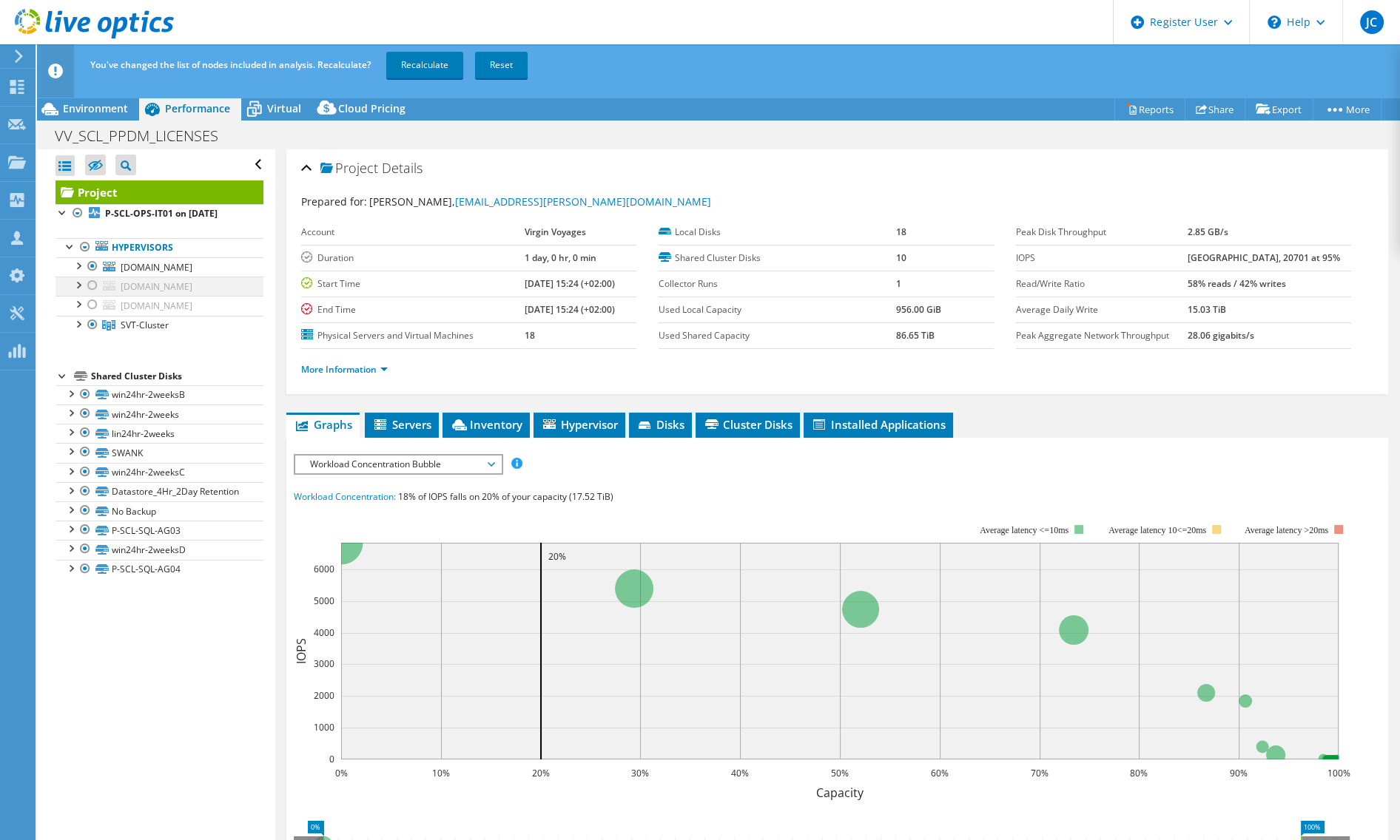
click at [94, 294] on div at bounding box center [93, 285] width 15 height 18
click at [87, 314] on div at bounding box center [93, 304] width 15 height 18
click at [410, 66] on link "Recalculate" at bounding box center [425, 65] width 77 height 26
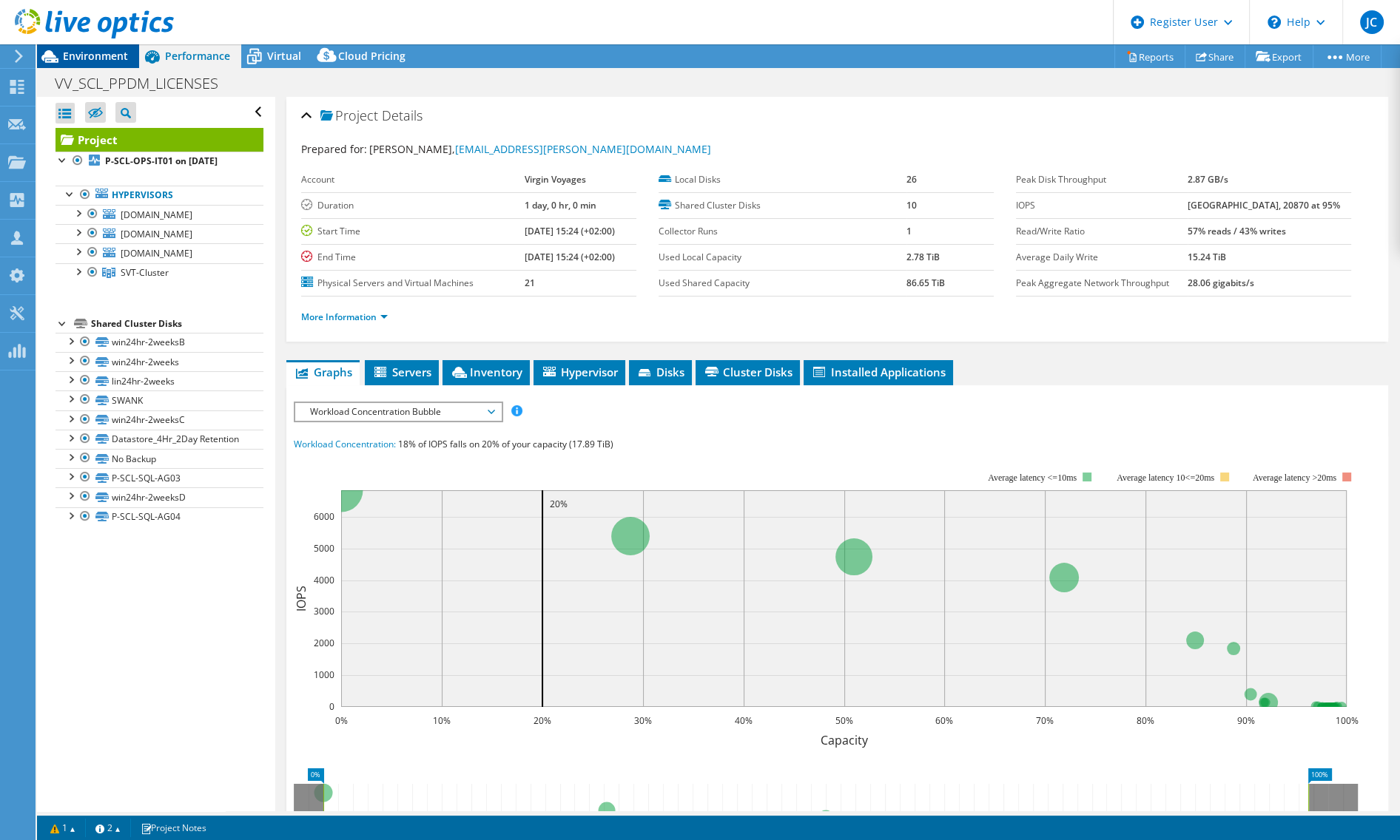
click at [87, 54] on span "Environment" at bounding box center [95, 55] width 65 height 14
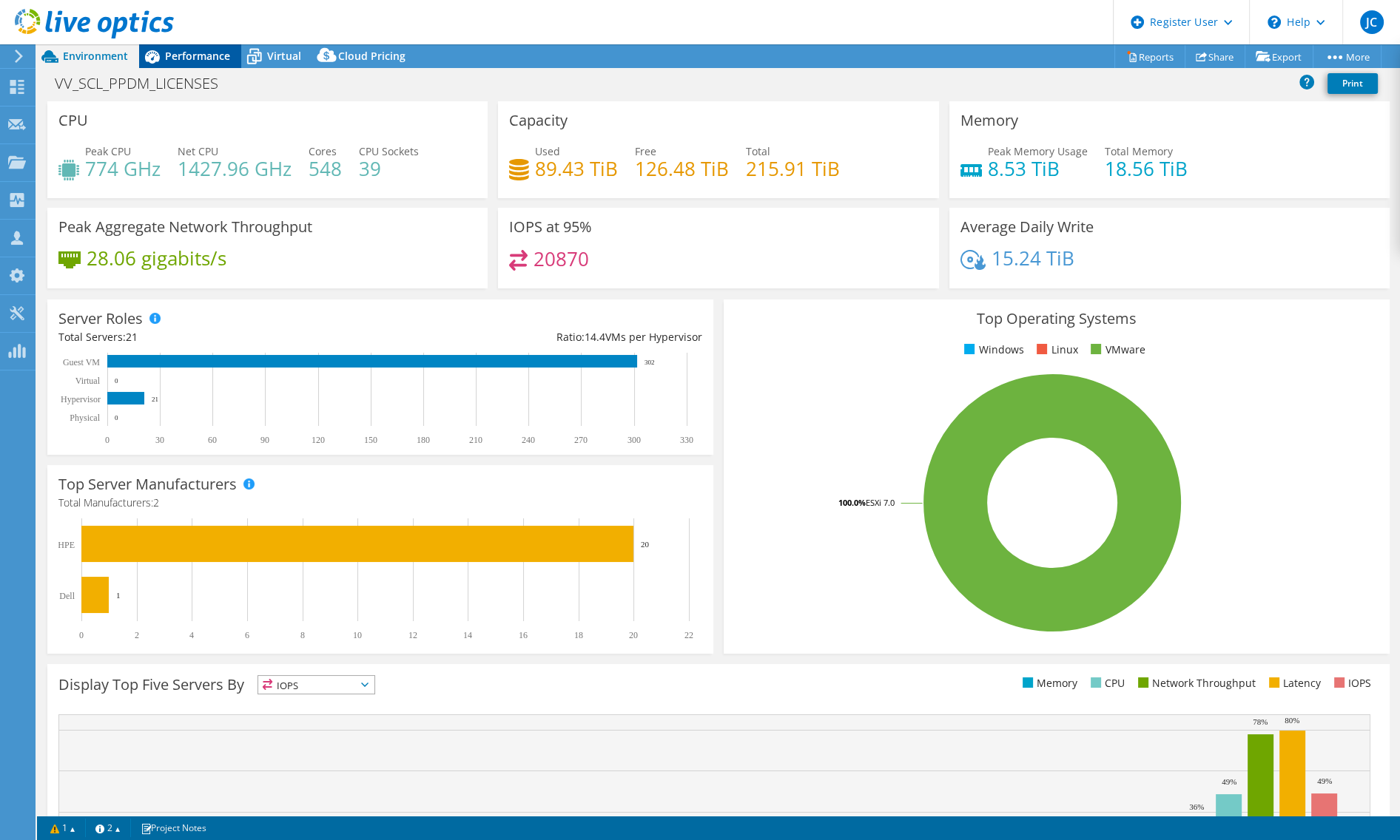
click at [179, 57] on span "Performance" at bounding box center [197, 55] width 65 height 14
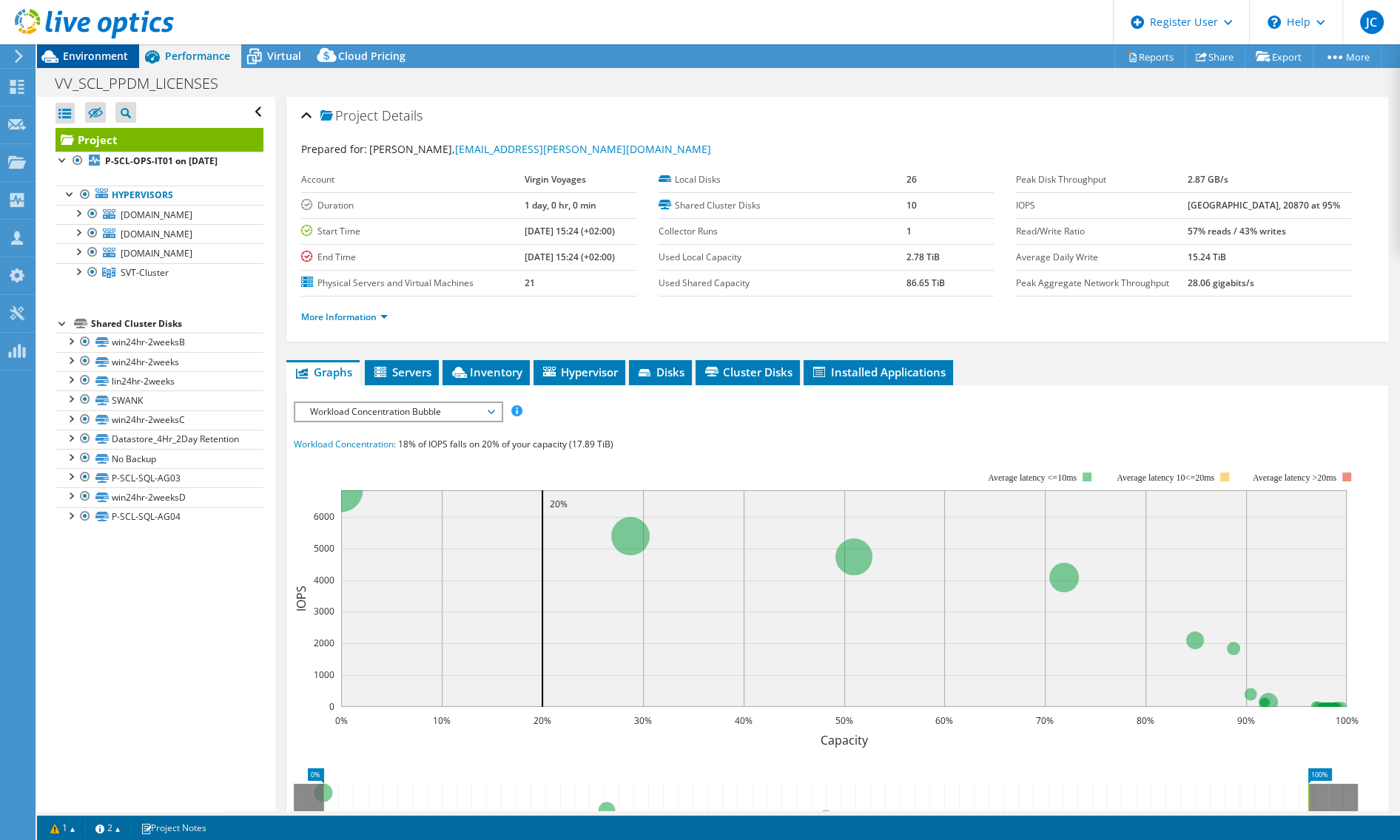
click at [96, 61] on span "Environment" at bounding box center [95, 55] width 65 height 14
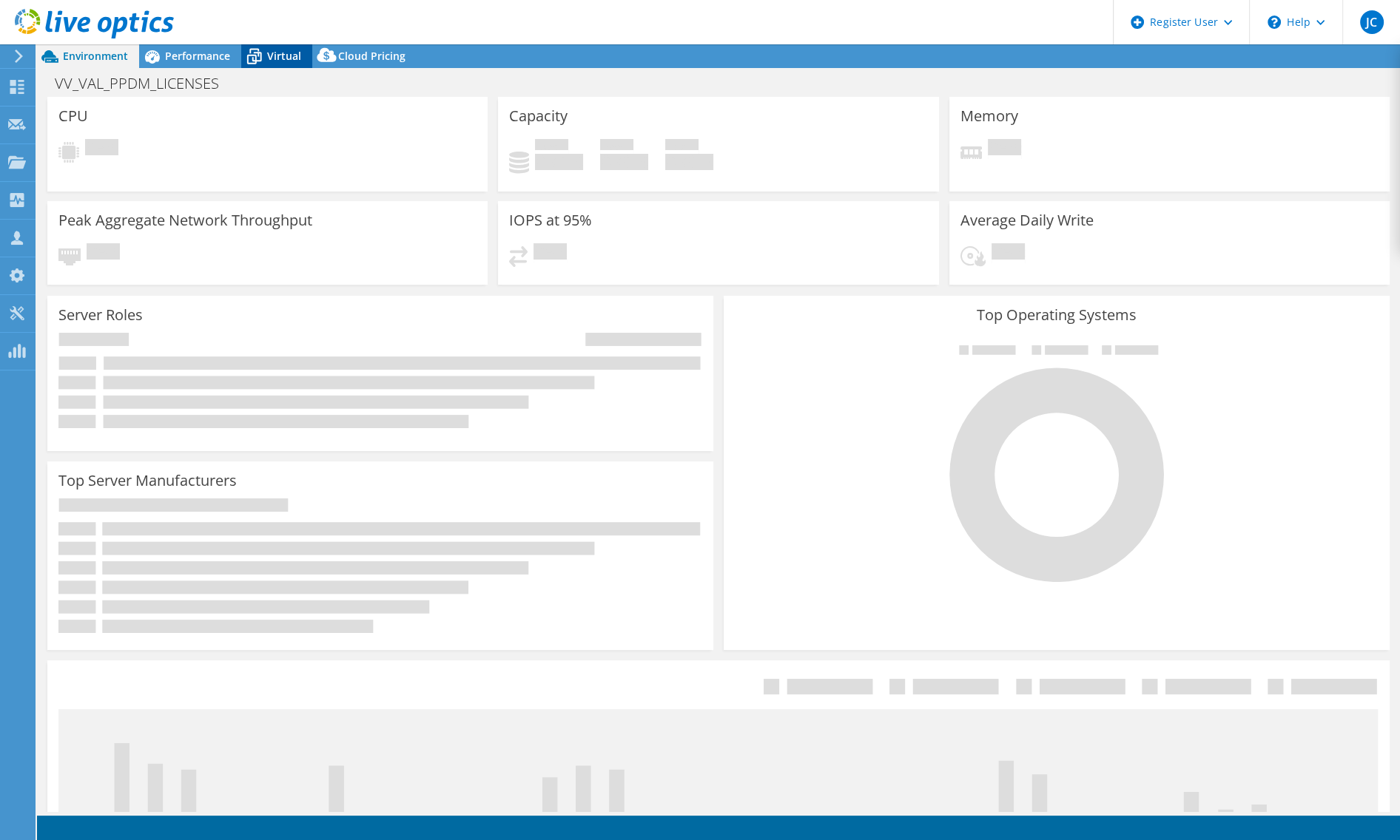
select select "USD"
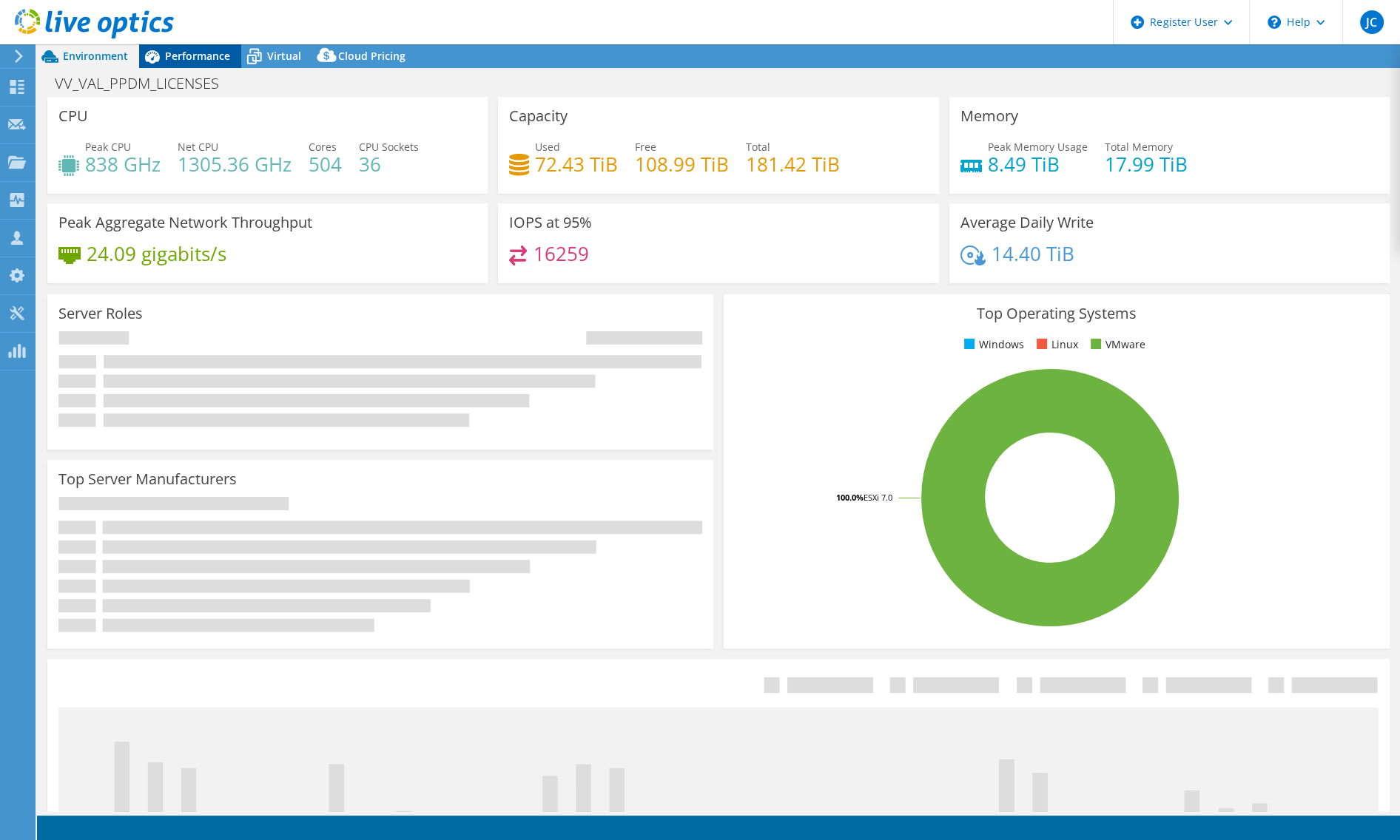
click at [189, 59] on span "Performance" at bounding box center [197, 55] width 65 height 14
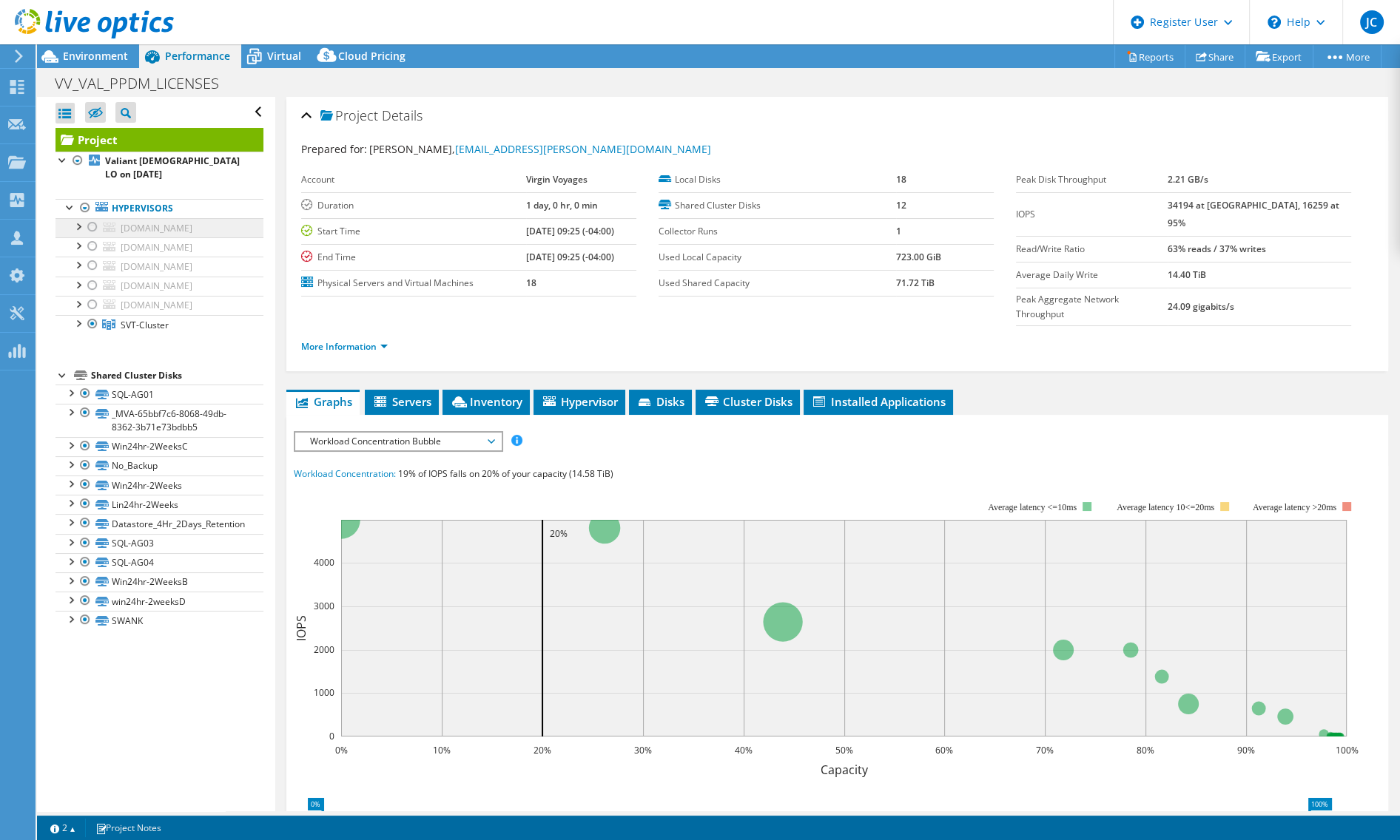
drag, startPoint x: 96, startPoint y: 210, endPoint x: 100, endPoint y: 224, distance: 14.6
click at [96, 218] on div at bounding box center [93, 226] width 15 height 18
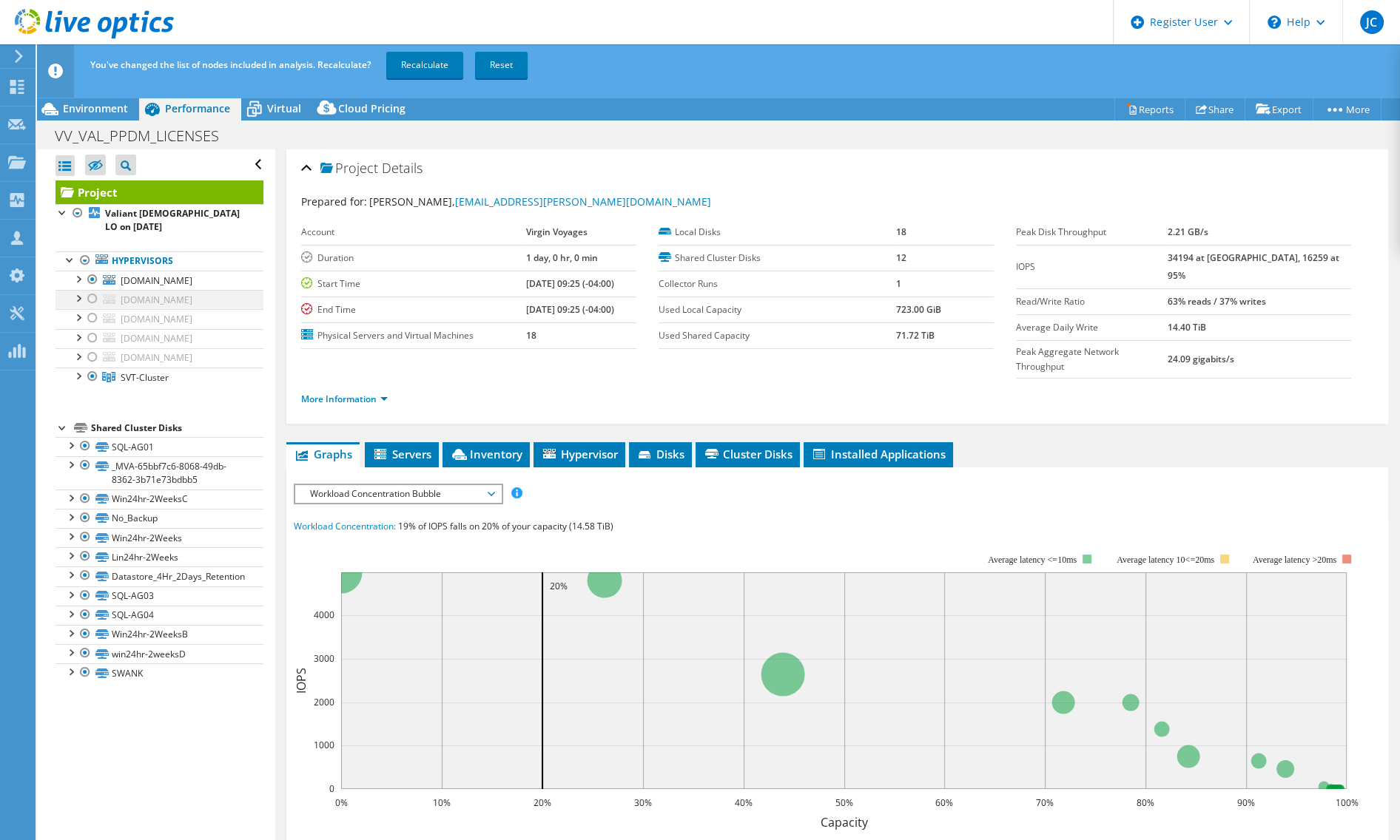
click at [95, 301] on div at bounding box center [93, 299] width 15 height 18
click at [91, 327] on div at bounding box center [93, 318] width 15 height 18
click at [96, 347] on div at bounding box center [93, 337] width 15 height 18
click at [88, 366] on div at bounding box center [93, 357] width 15 height 18
click at [424, 71] on link "Recalculate" at bounding box center [425, 65] width 77 height 26
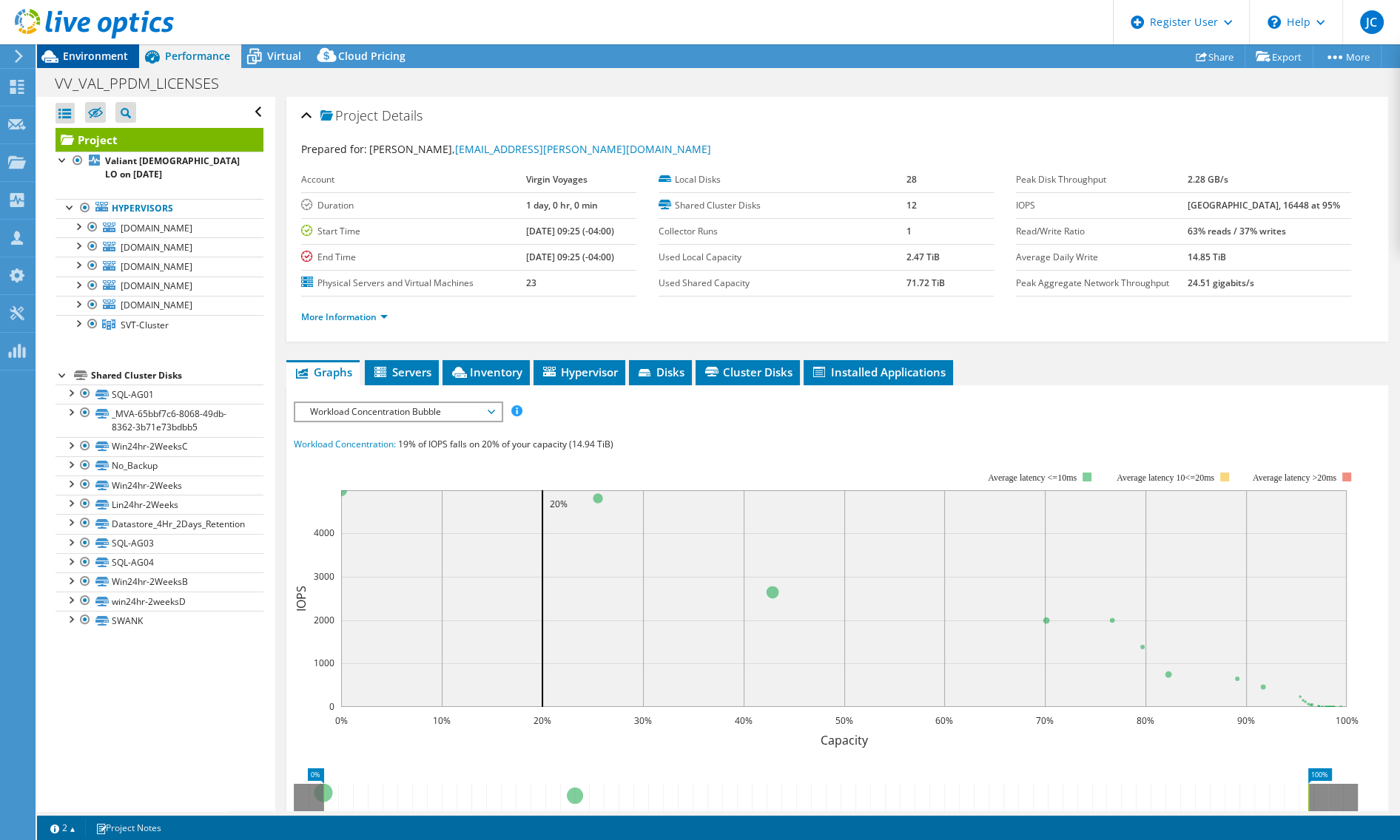
click at [90, 57] on span "Environment" at bounding box center [95, 55] width 65 height 14
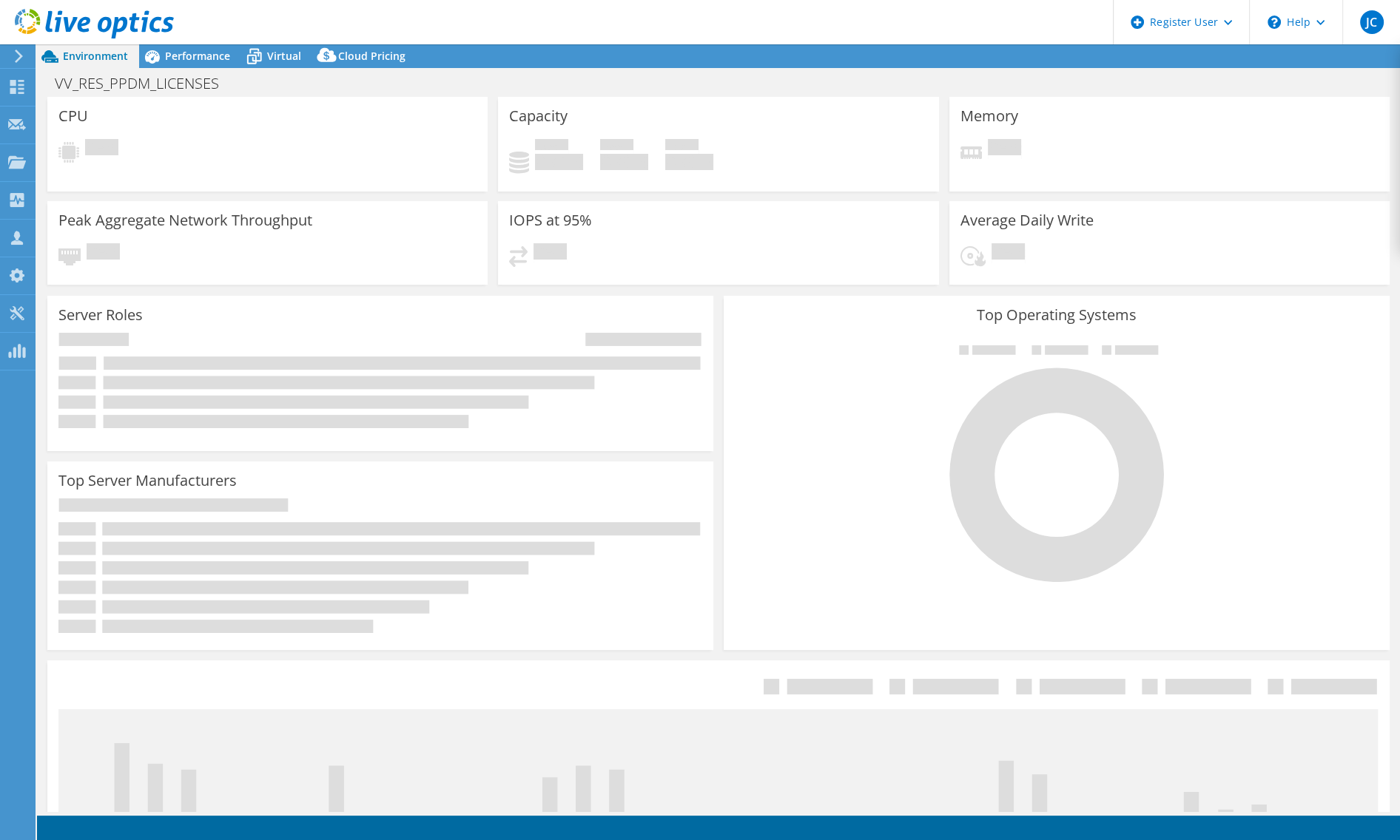
select select "USD"
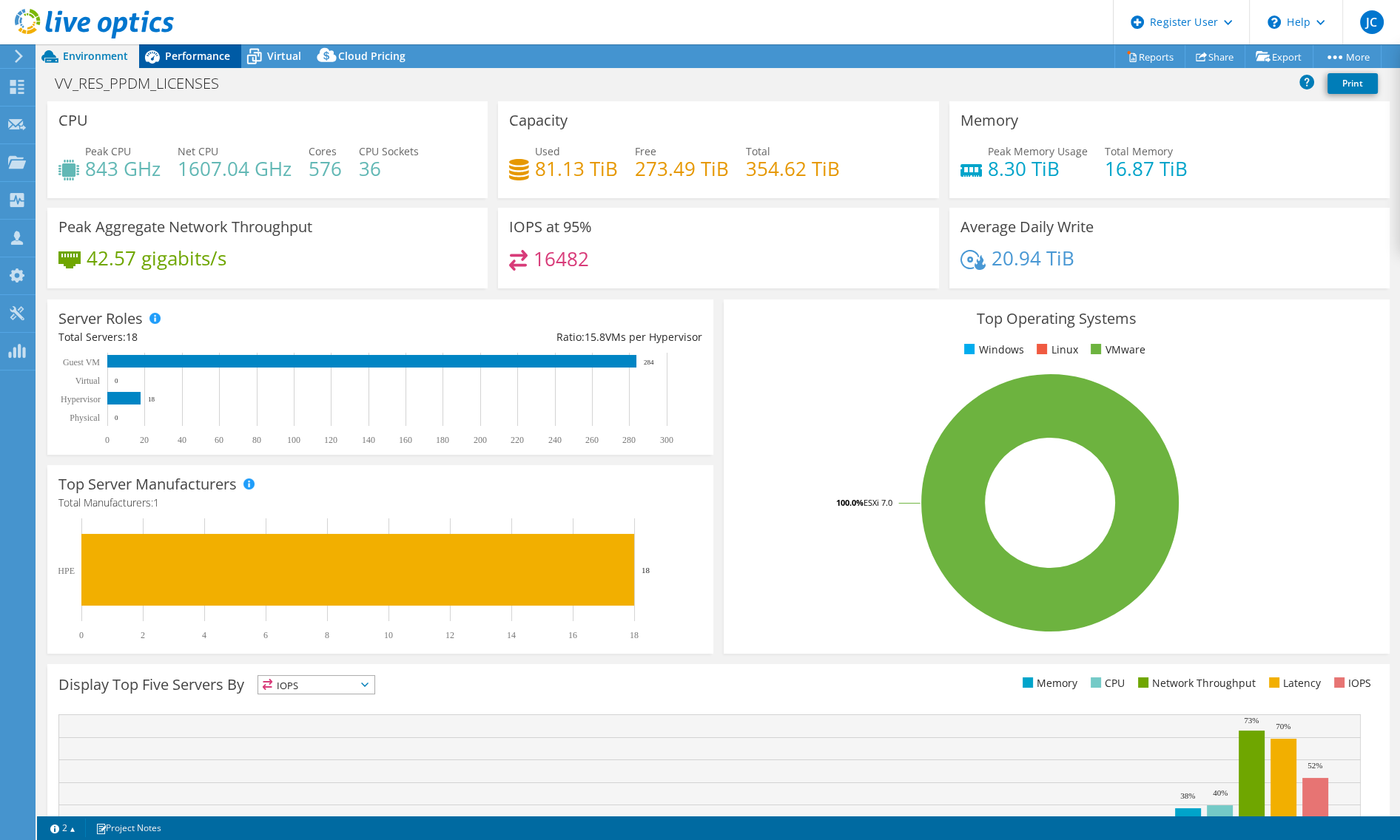
click at [200, 57] on span "Performance" at bounding box center [197, 55] width 65 height 14
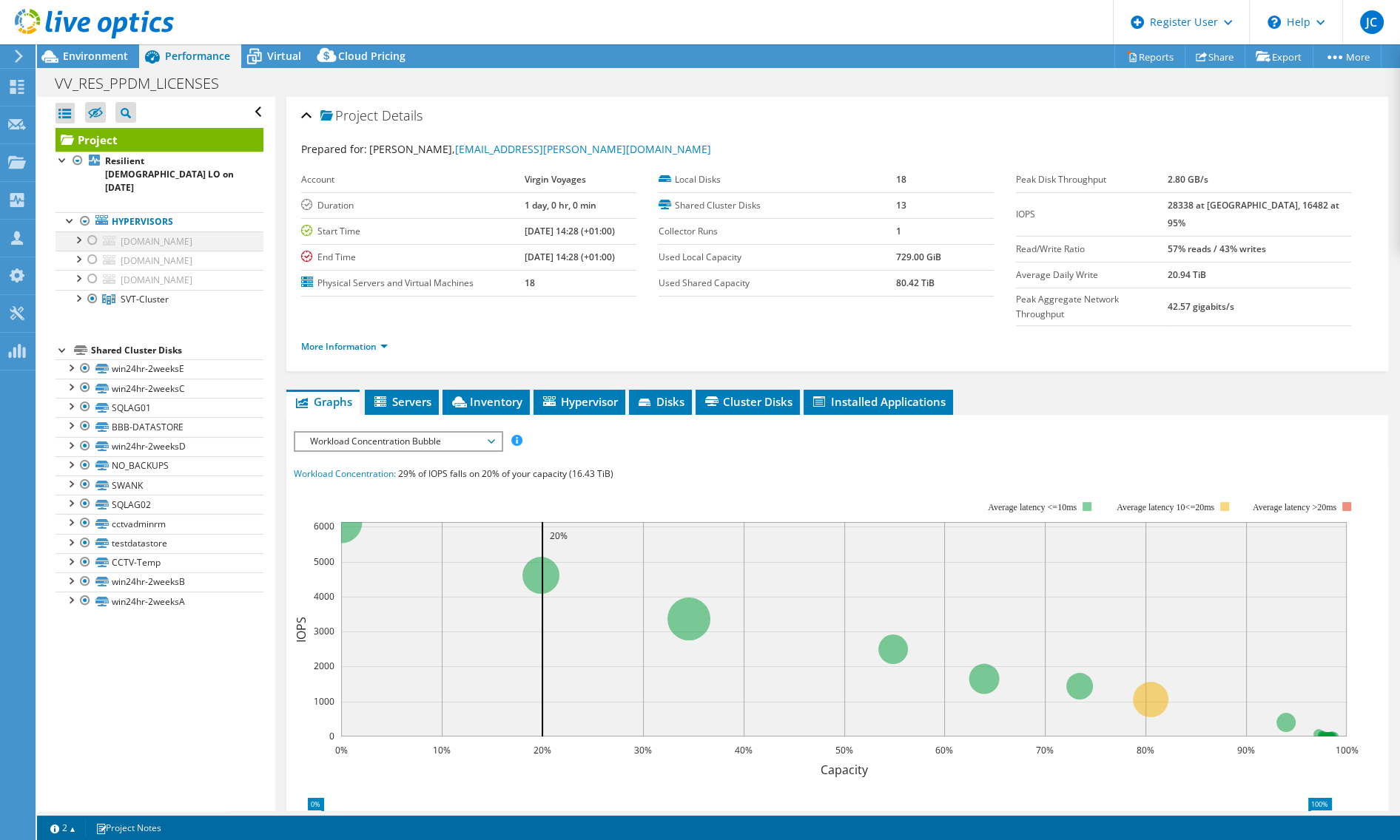
click at [88, 231] on div at bounding box center [93, 240] width 15 height 18
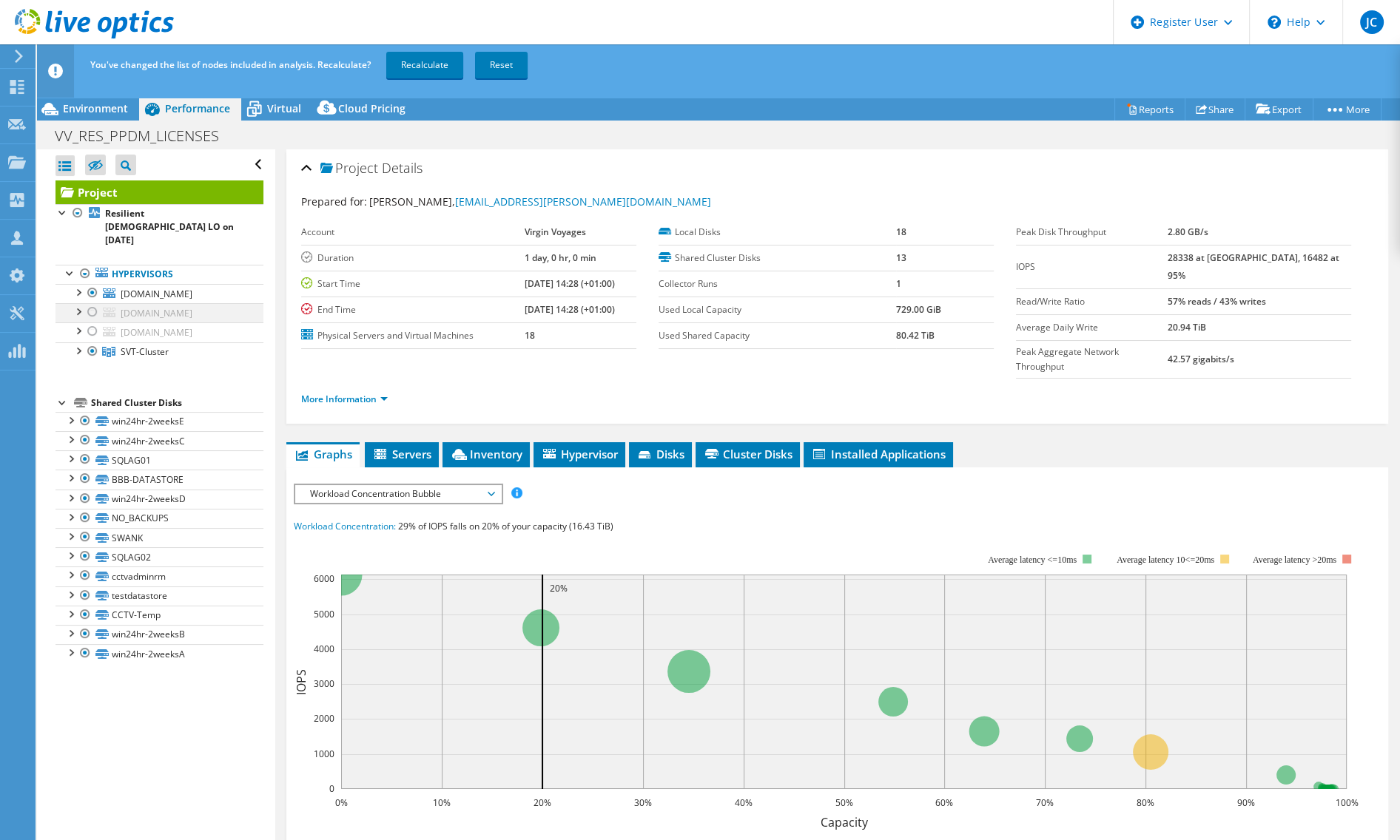
click at [96, 315] on div at bounding box center [93, 312] width 15 height 18
click at [92, 340] on div at bounding box center [93, 331] width 15 height 18
click at [434, 65] on link "Recalculate" at bounding box center [425, 65] width 77 height 26
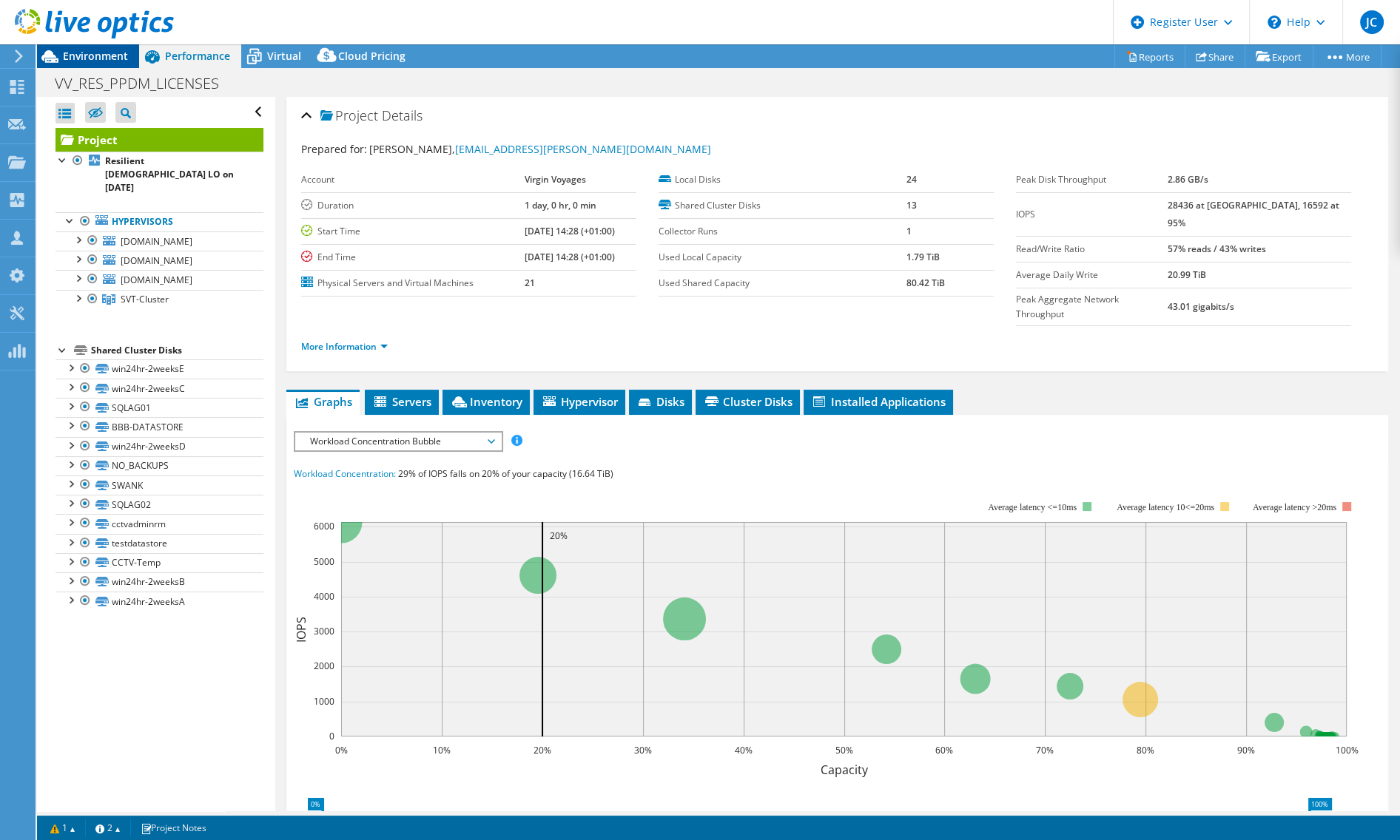
click at [82, 57] on span "Environment" at bounding box center [95, 55] width 65 height 14
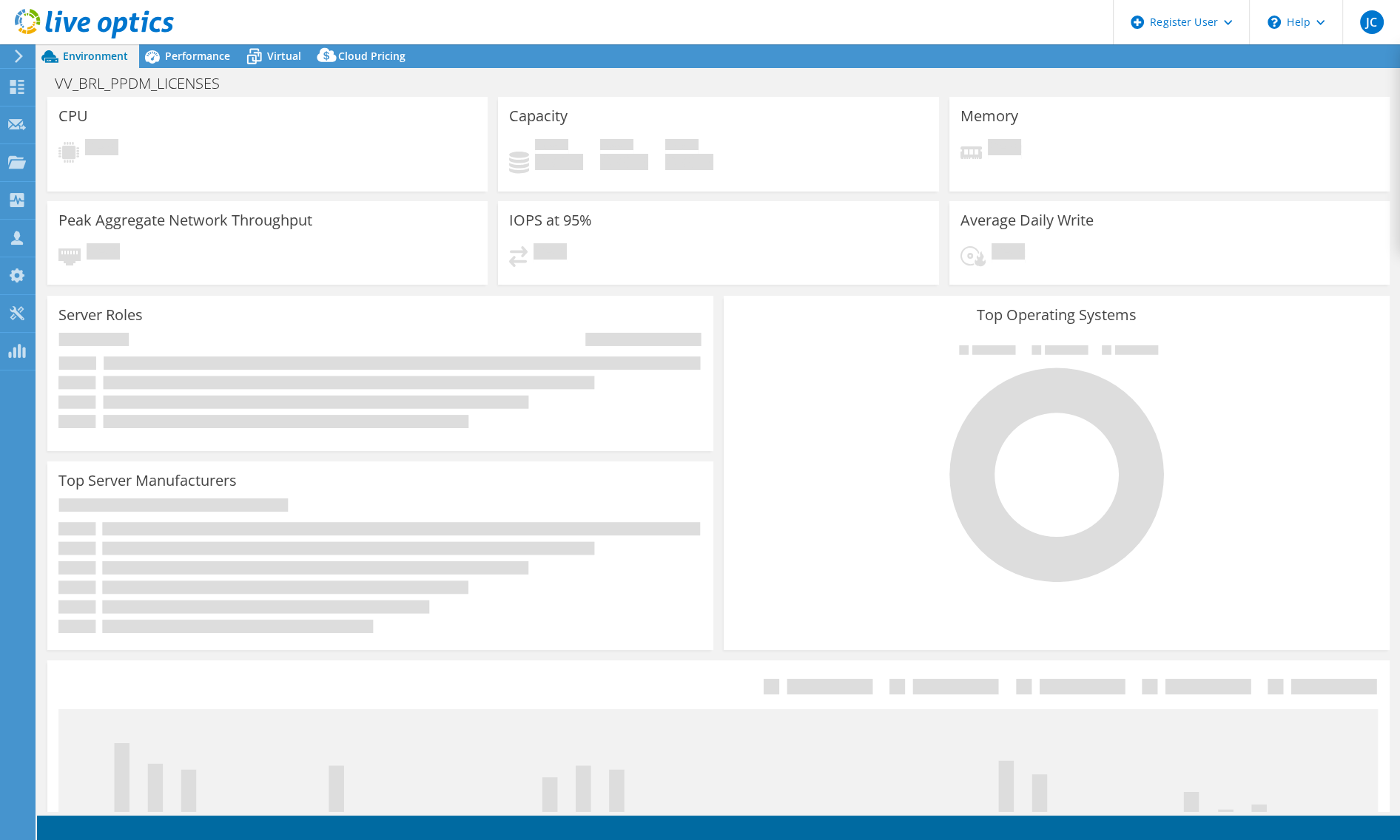
select select "USD"
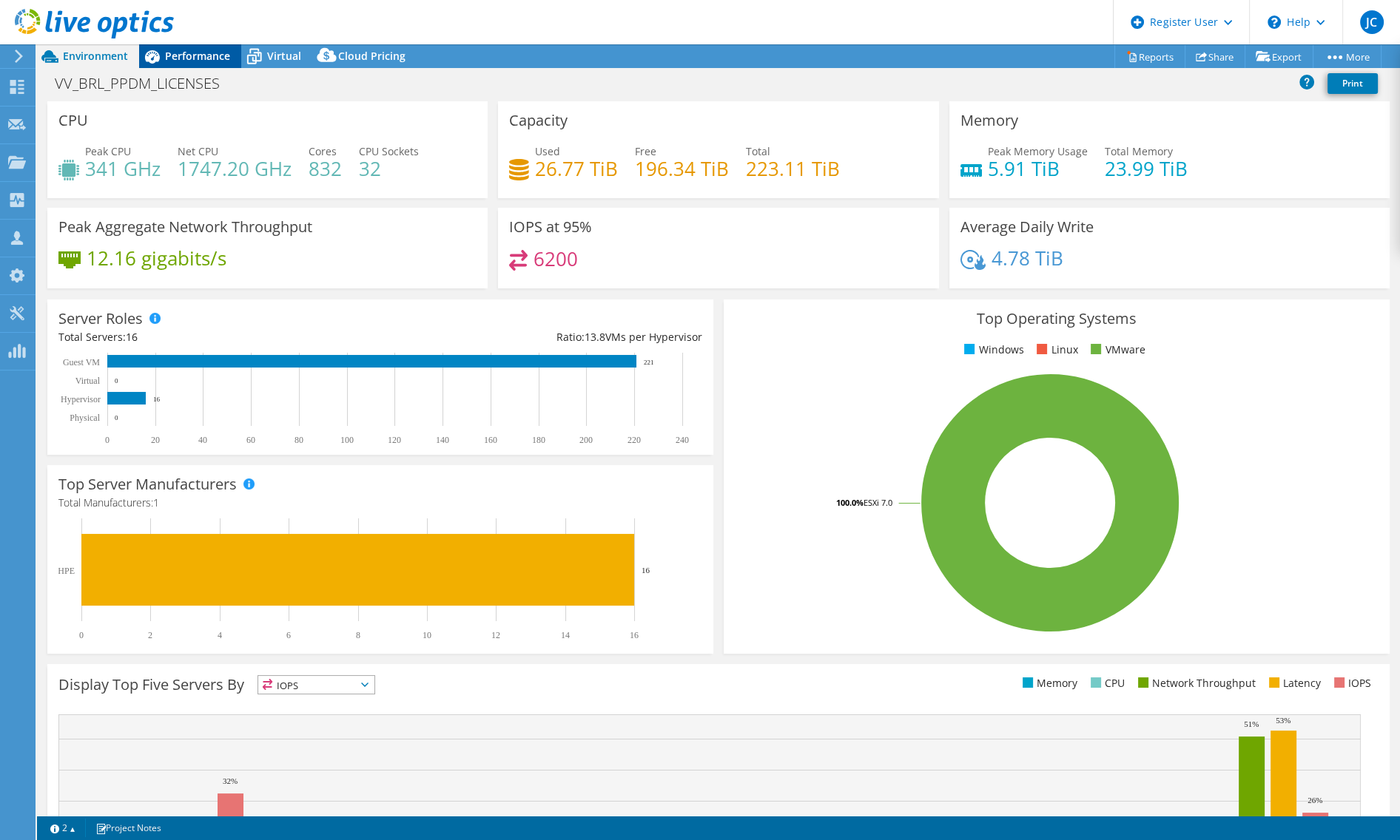
click at [193, 59] on span "Performance" at bounding box center [197, 55] width 65 height 14
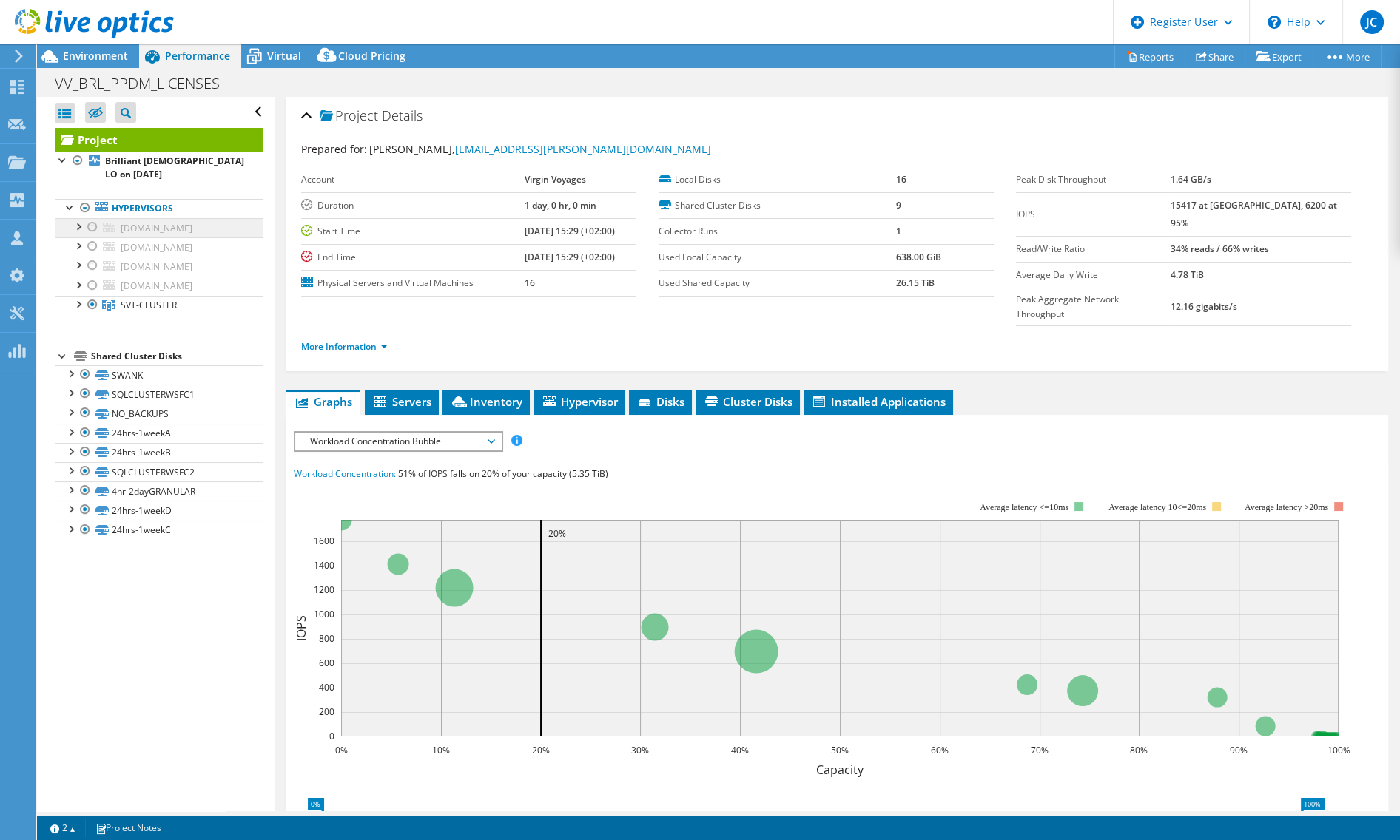
click at [92, 229] on div at bounding box center [93, 226] width 15 height 18
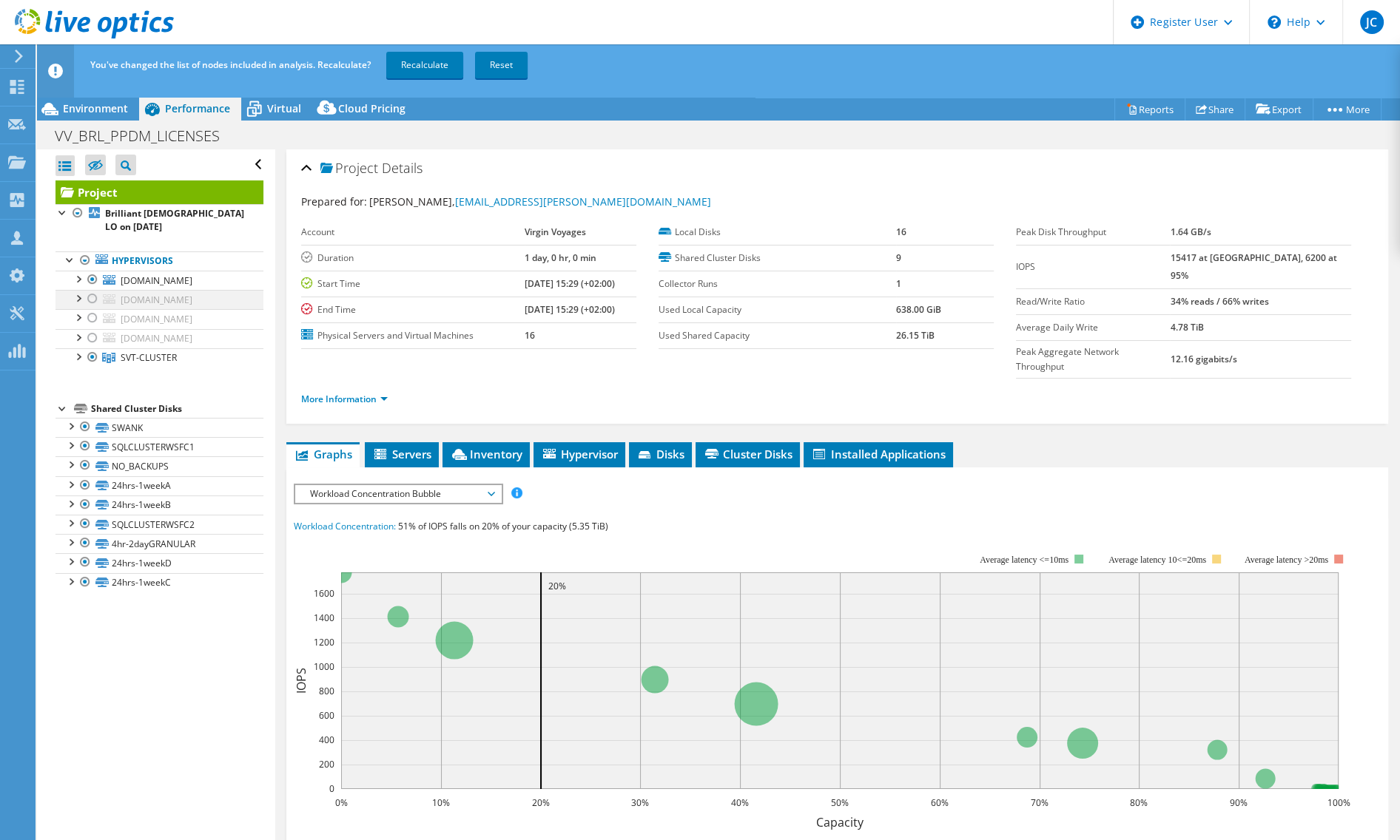
click at [96, 308] on div at bounding box center [93, 299] width 15 height 18
click at [92, 327] on div at bounding box center [93, 318] width 15 height 18
click at [95, 347] on div at bounding box center [93, 337] width 15 height 18
click at [423, 70] on link "Recalculate" at bounding box center [425, 65] width 77 height 26
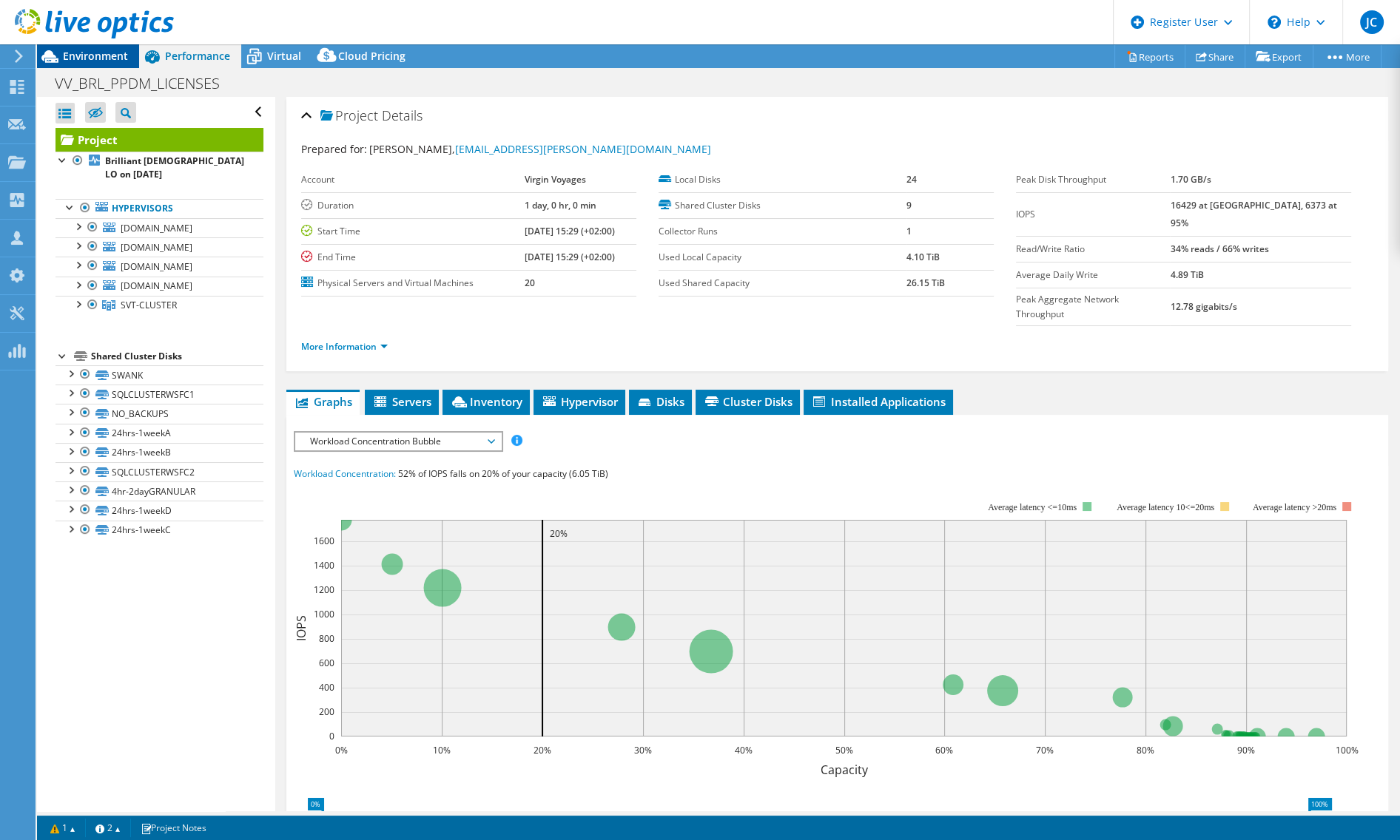
click at [96, 54] on span "Environment" at bounding box center [95, 55] width 65 height 14
